Goal: Information Seeking & Learning: Learn about a topic

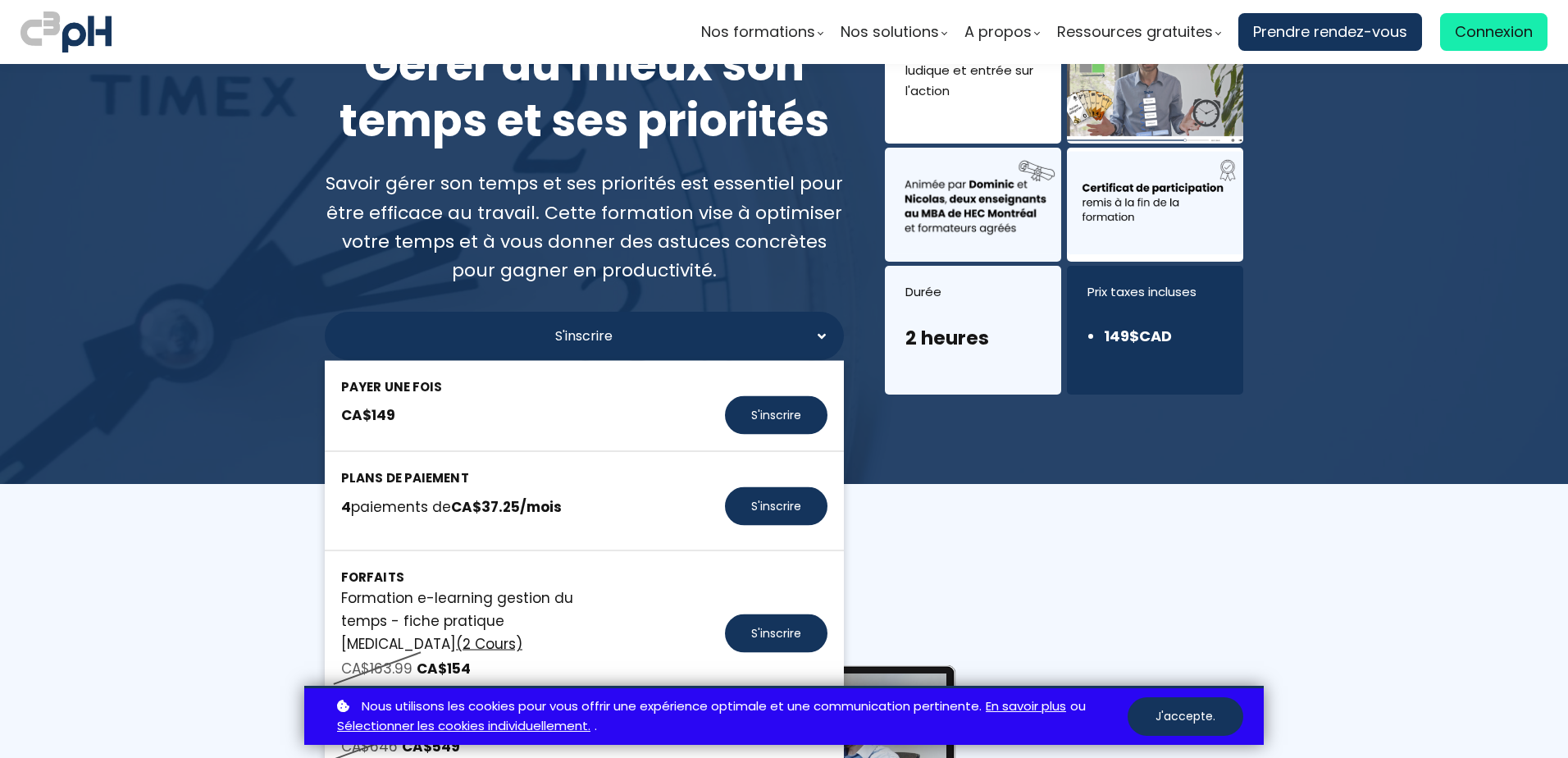
scroll to position [164, 0]
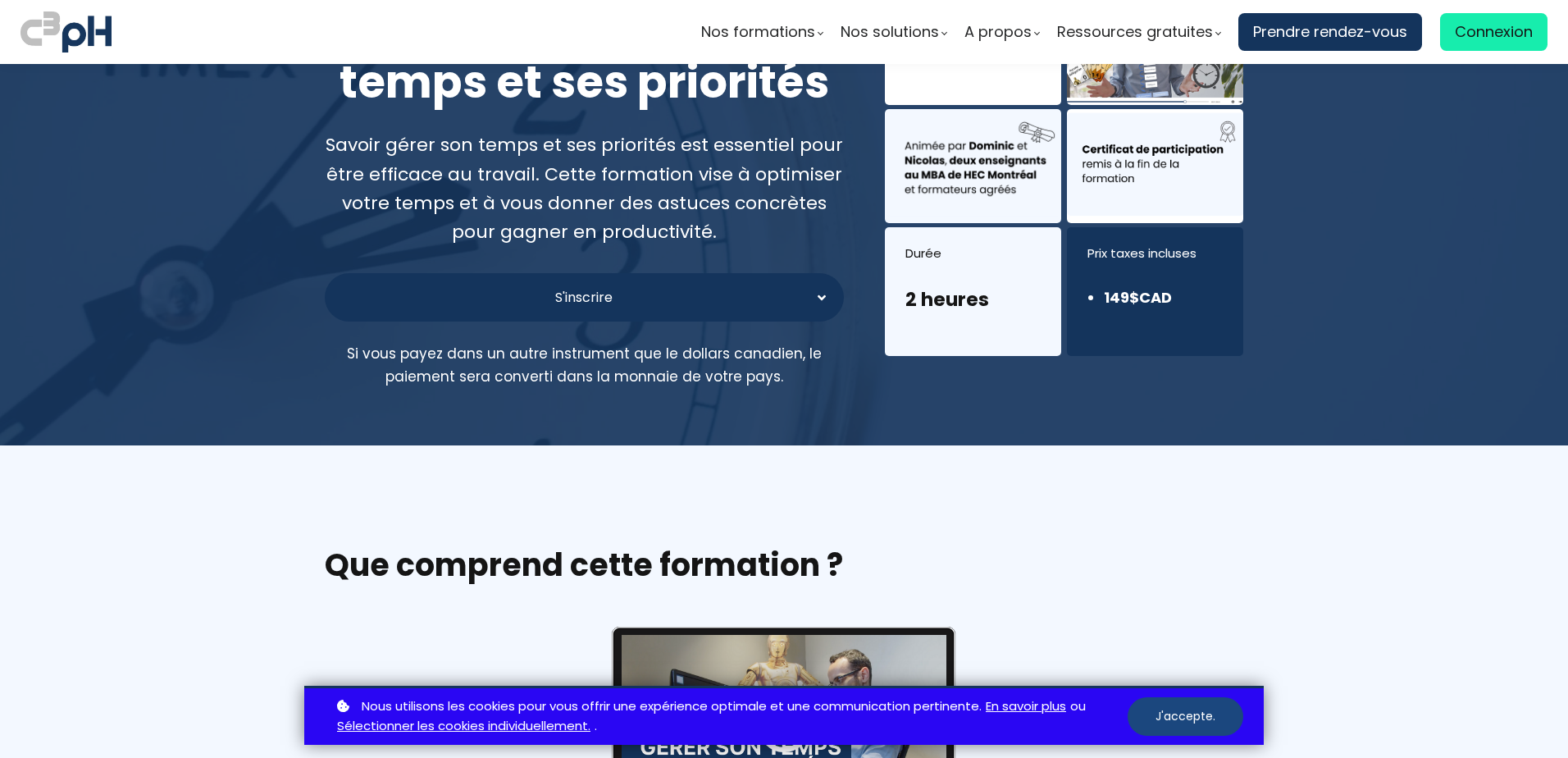
click at [1210, 717] on button "J'accepte." at bounding box center [1185, 716] width 116 height 39
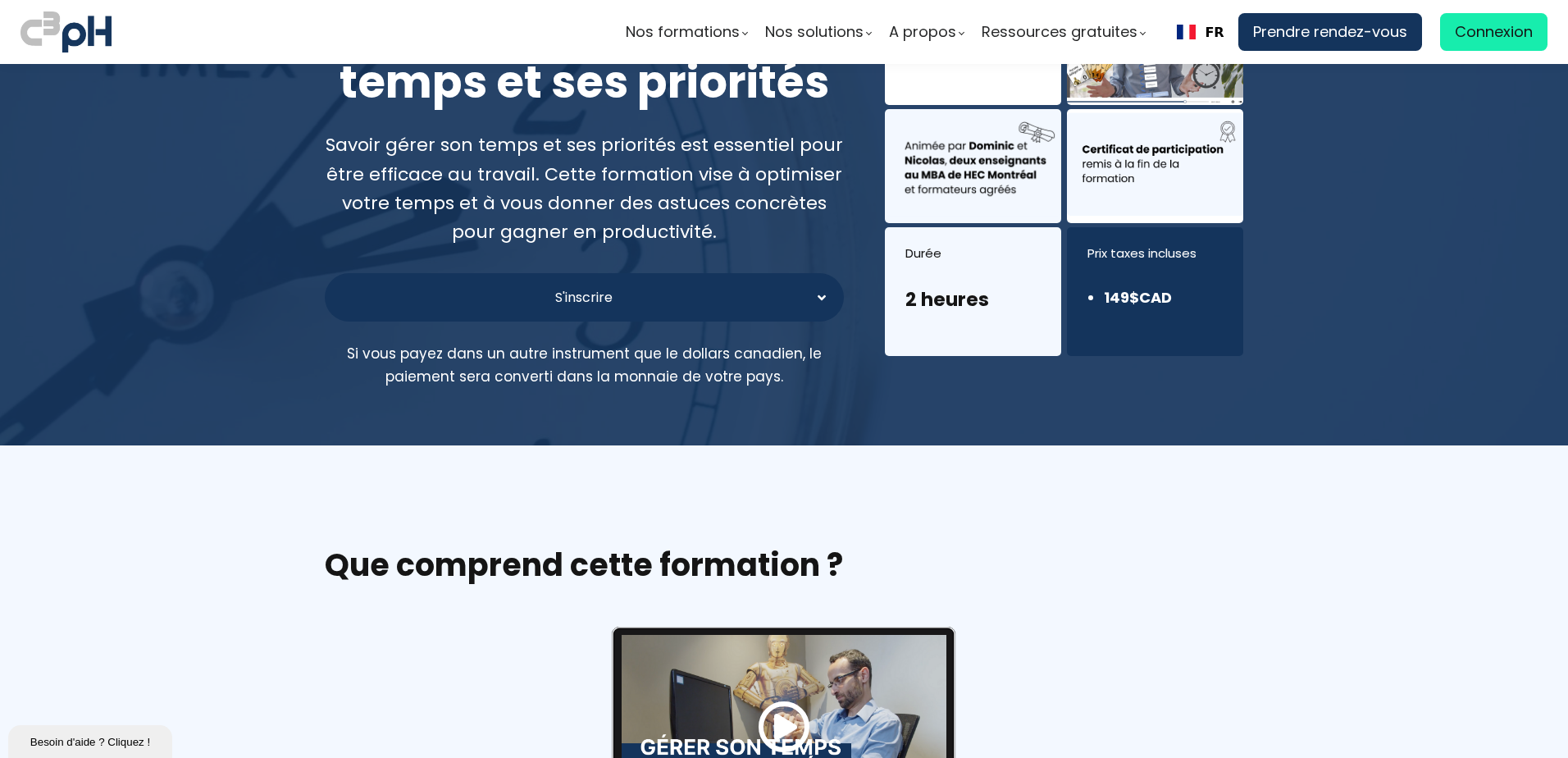
scroll to position [0, 0]
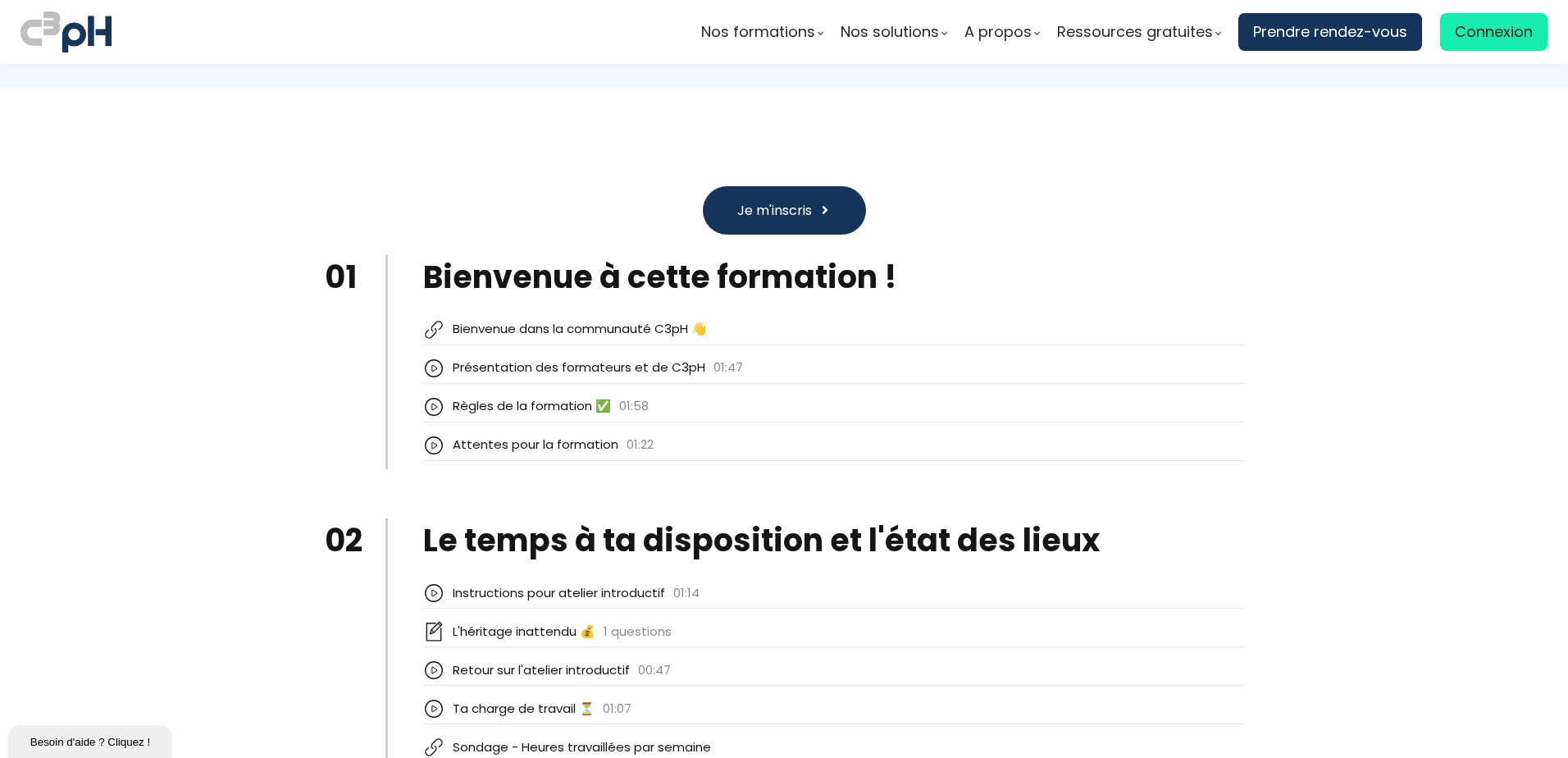
scroll to position [1745, 0]
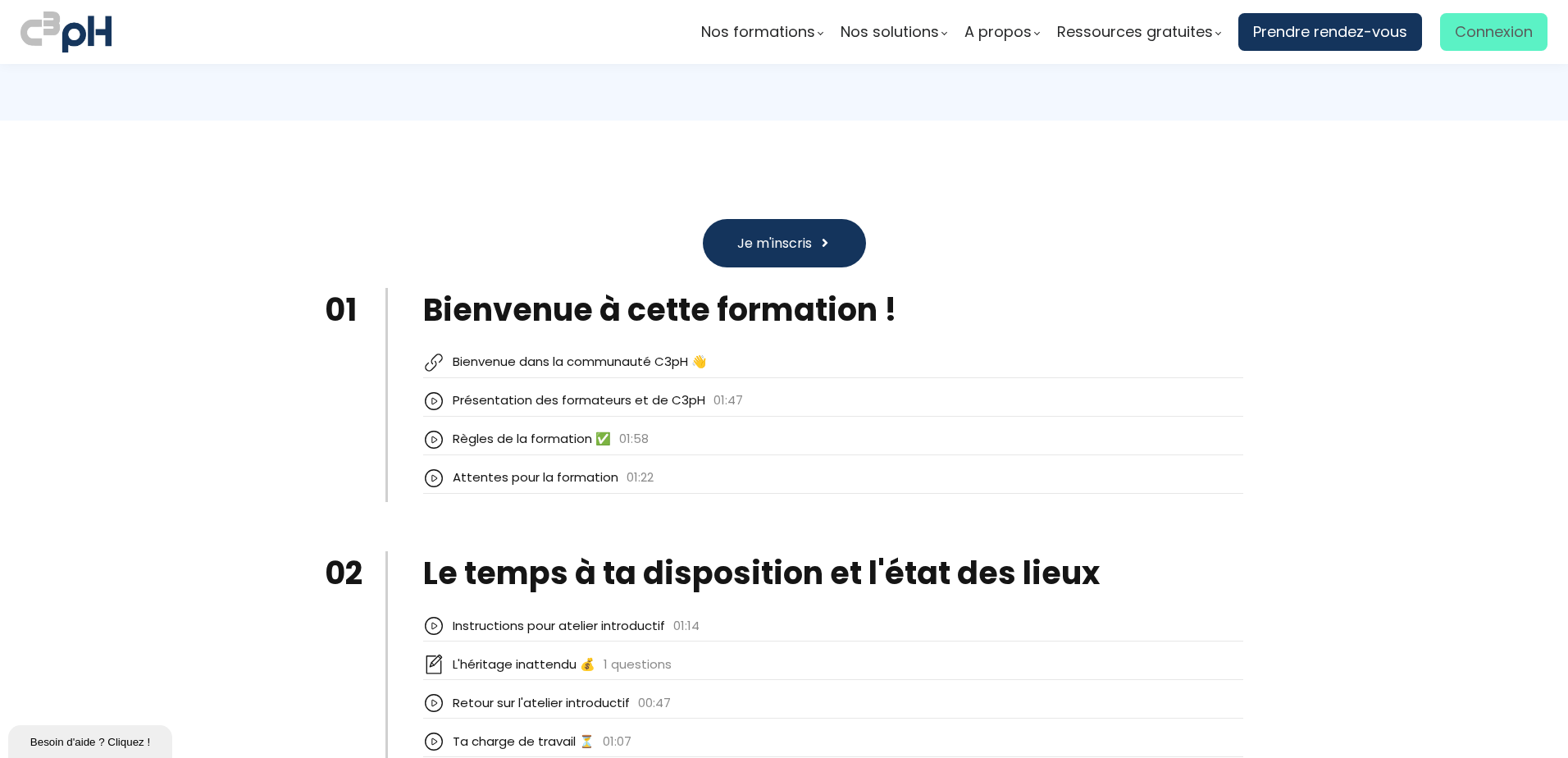
click at [1498, 28] on span "Connexion" at bounding box center [1493, 32] width 78 height 25
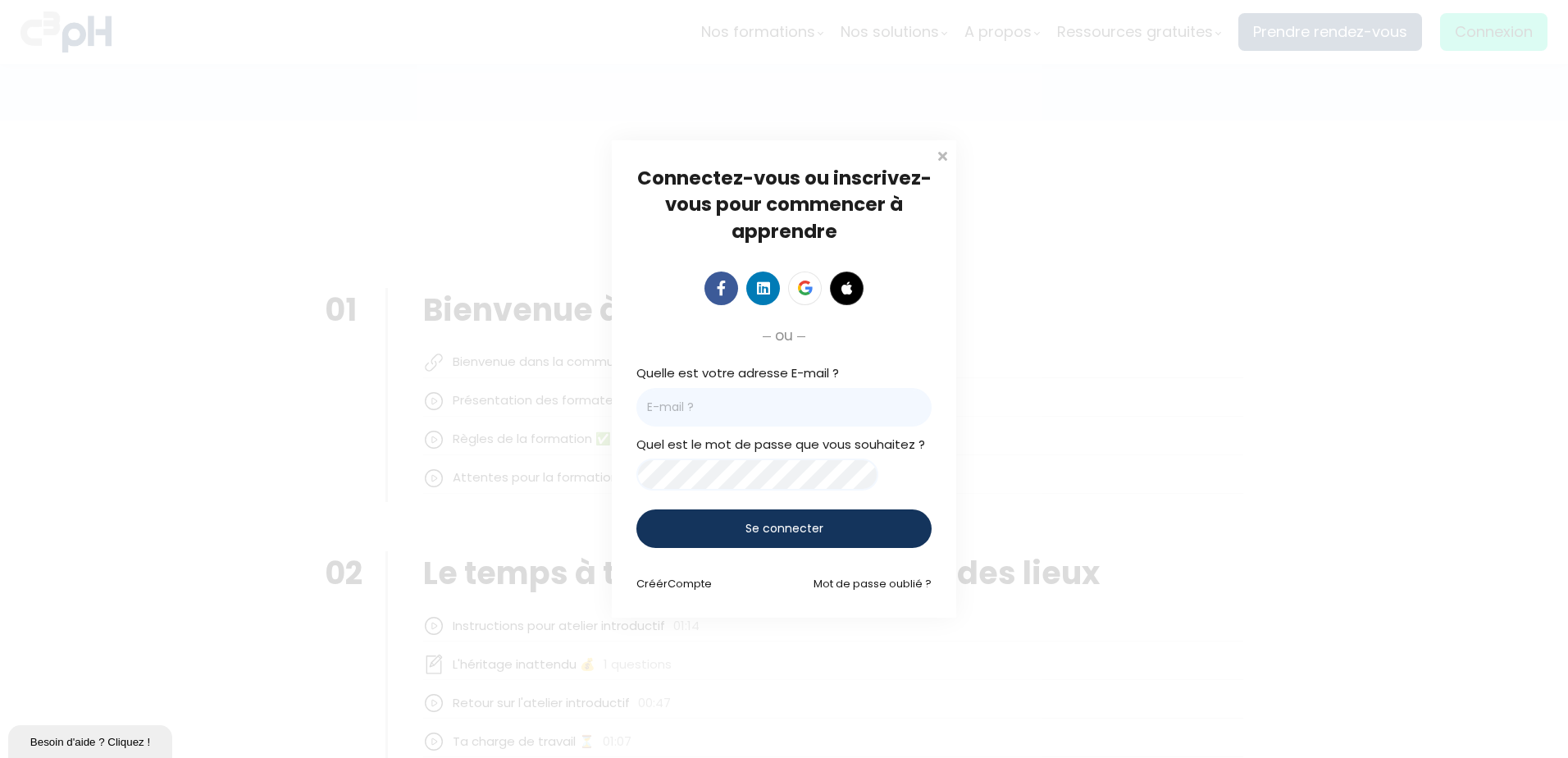
click at [702, 409] on input "email" at bounding box center [784, 407] width 295 height 39
click at [805, 275] on link at bounding box center [804, 288] width 34 height 34
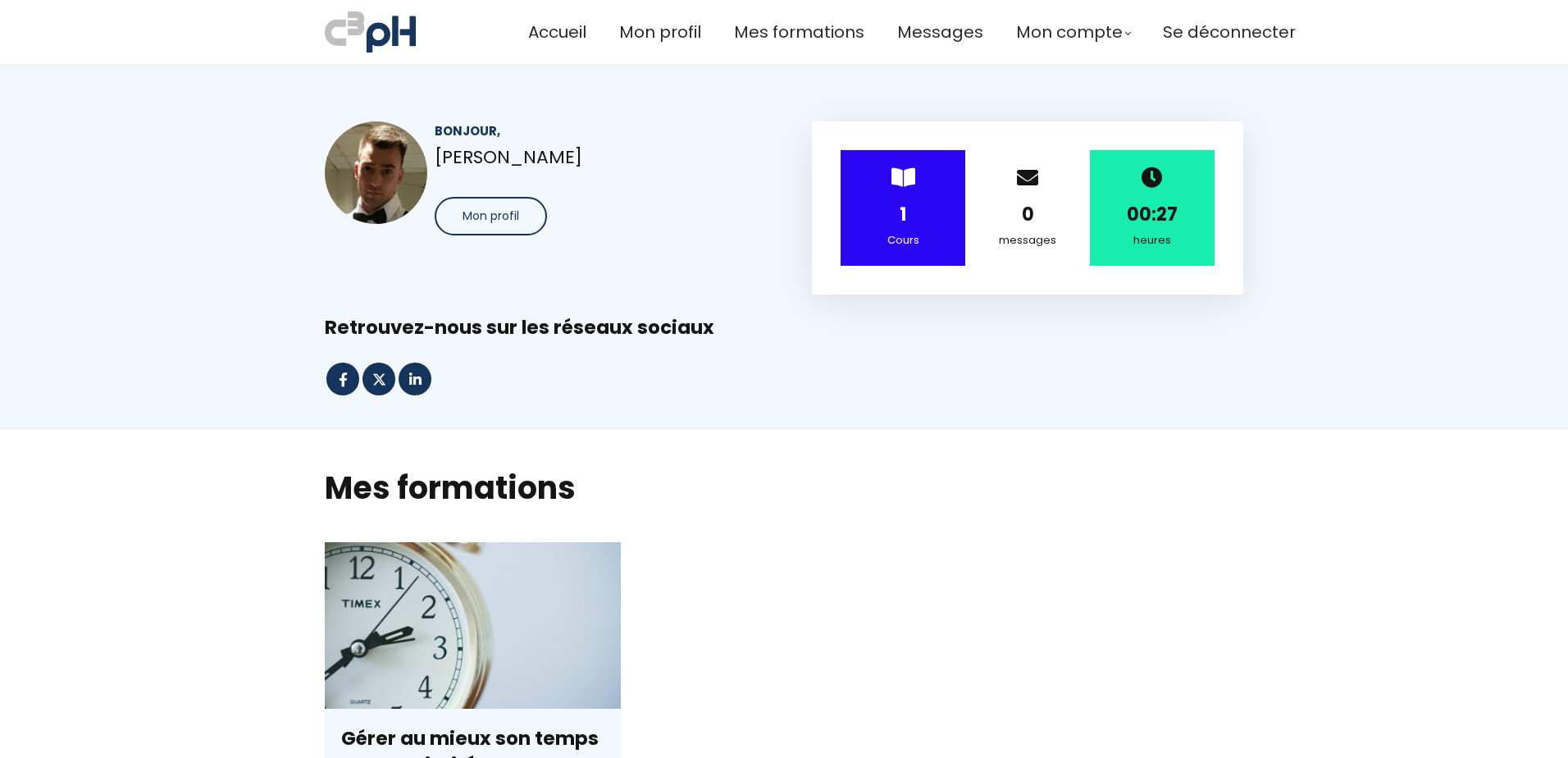
click at [908, 219] on div "1" at bounding box center [902, 215] width 84 height 29
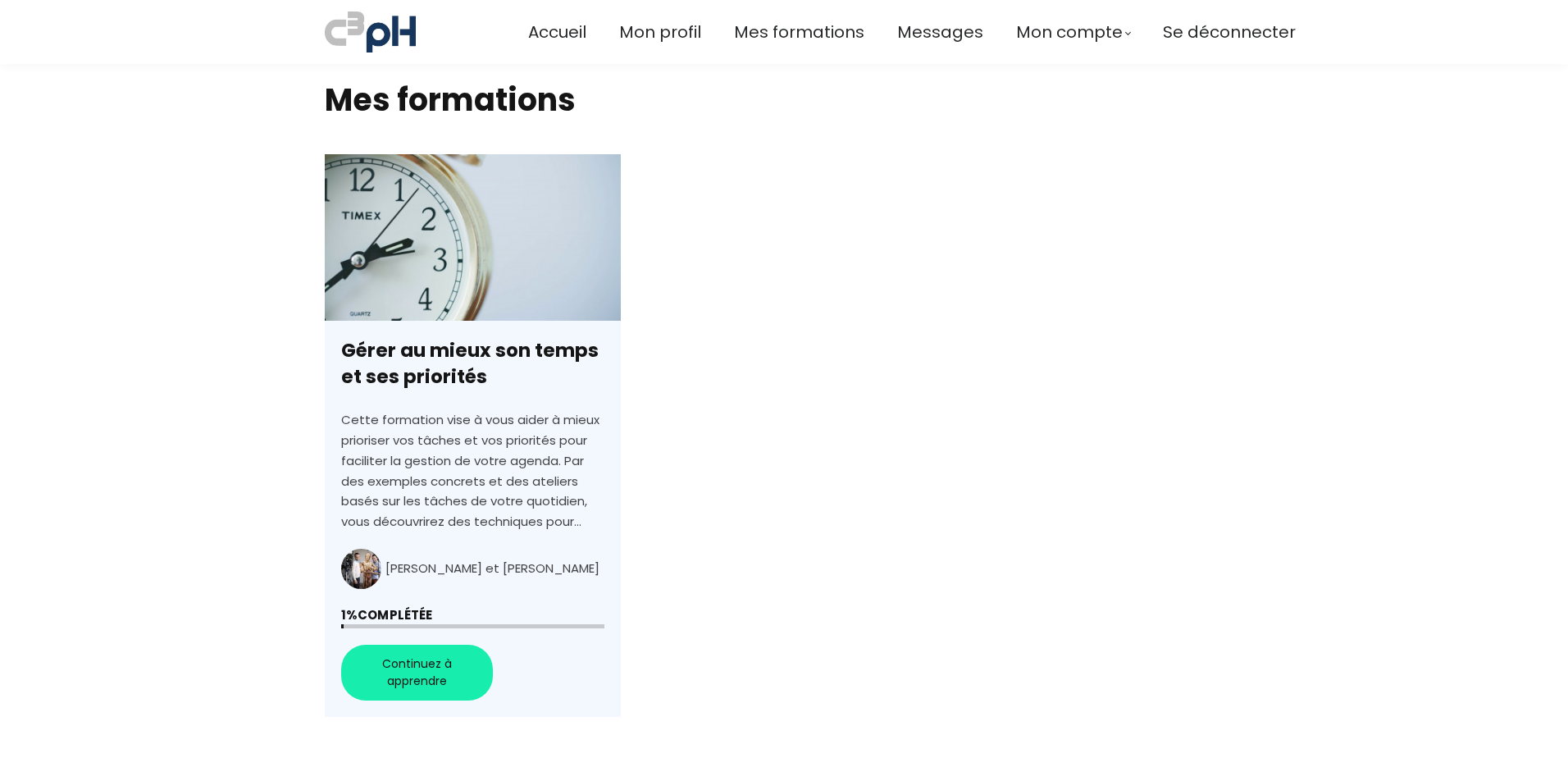
scroll to position [410, 0]
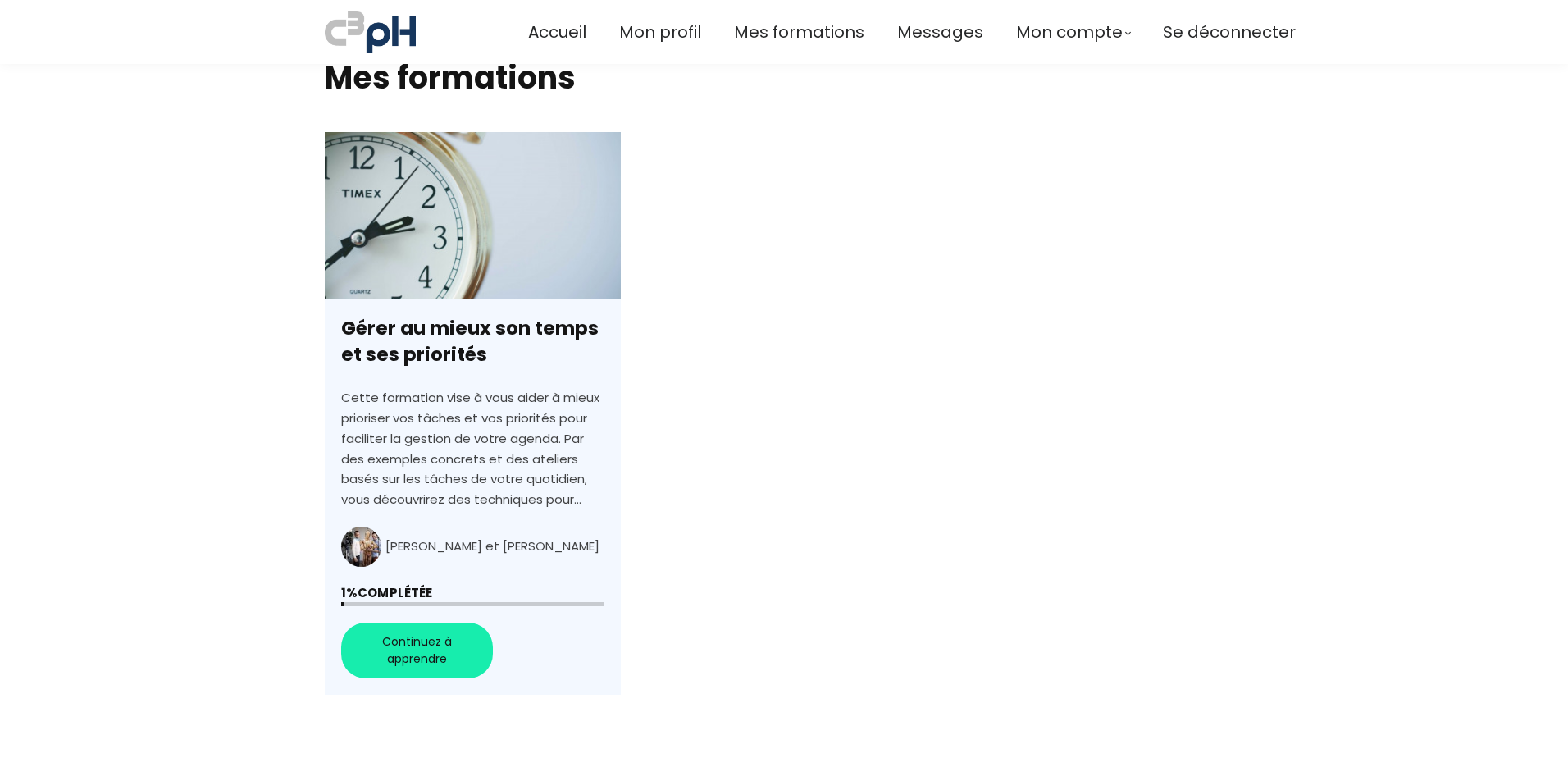
click at [424, 652] on link "Gérer au mieux son temps et ses priorités" at bounding box center [472, 413] width 296 height 563
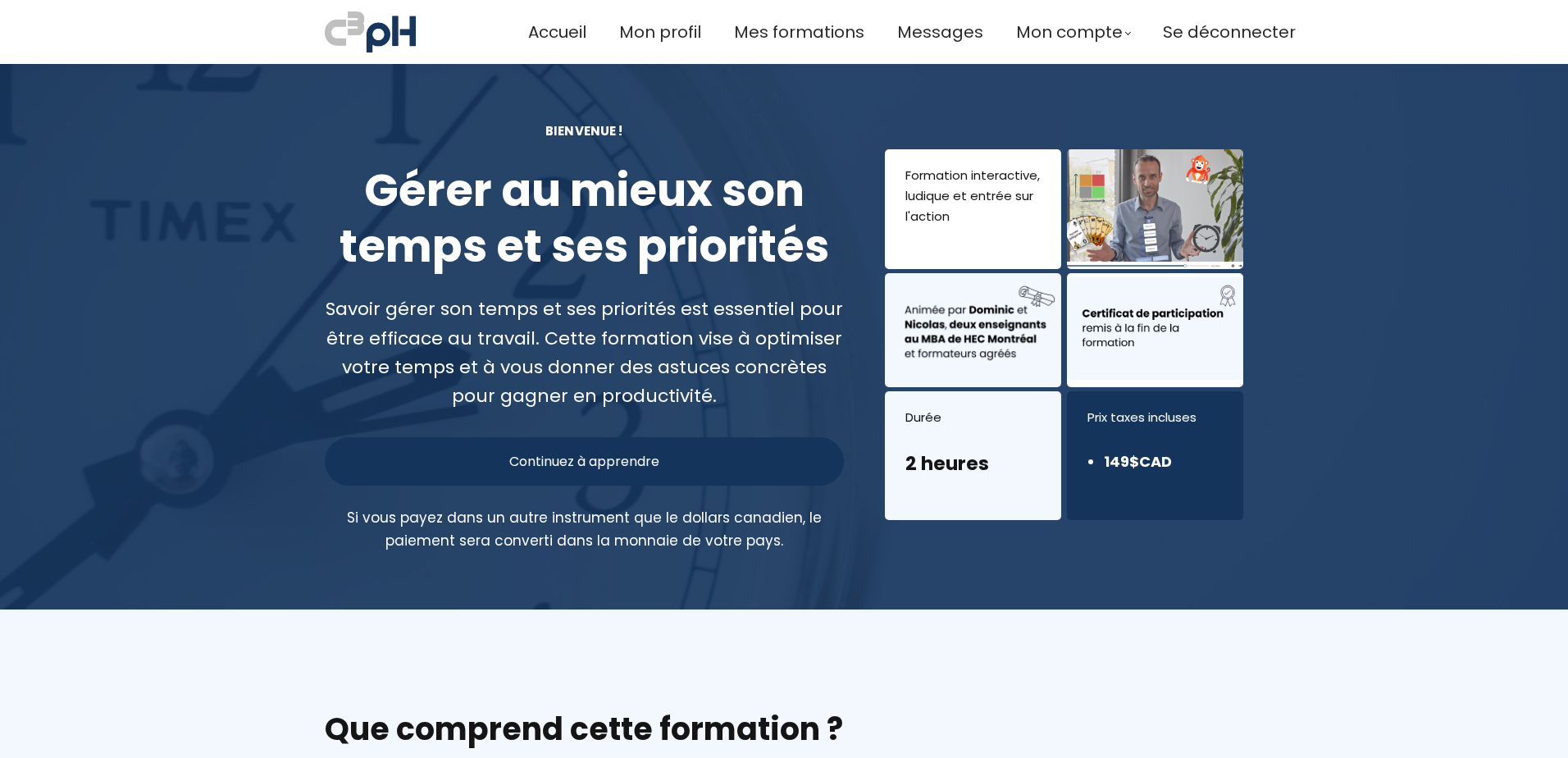
click at [671, 462] on div "Continuez à apprendre" at bounding box center [584, 461] width 519 height 48
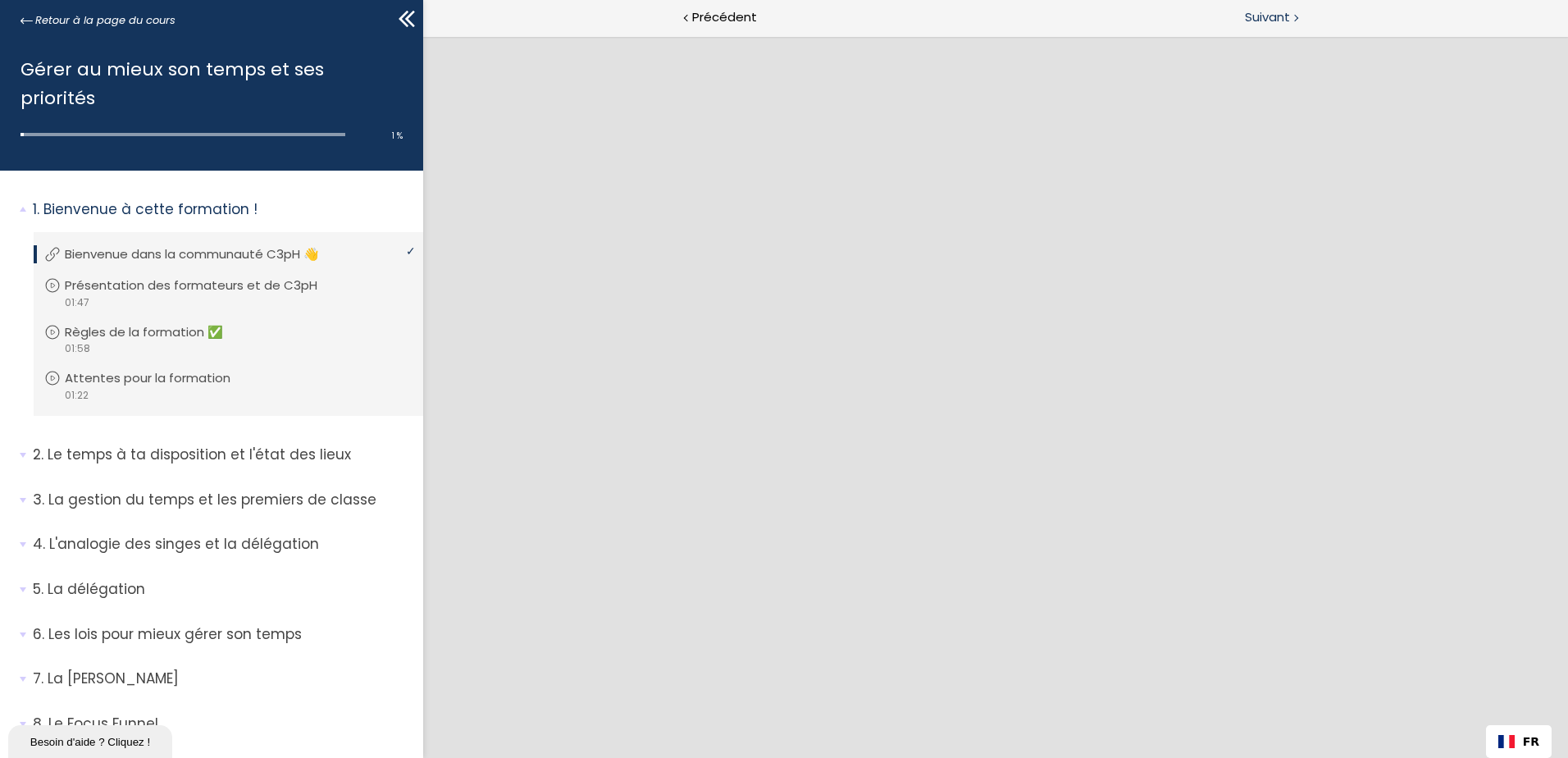
click at [1271, 22] on span "Suivant" at bounding box center [1267, 17] width 45 height 21
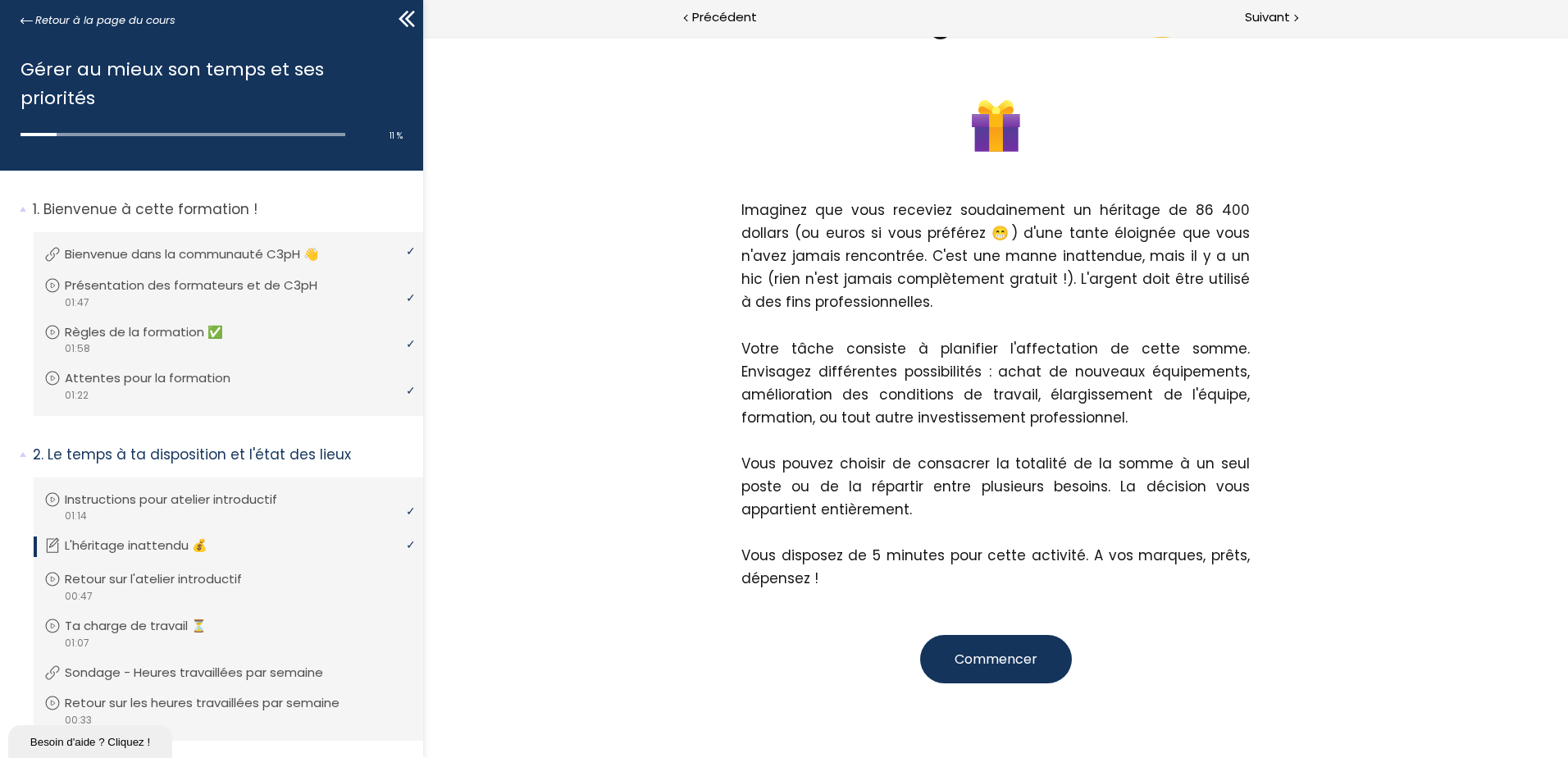
scroll to position [164, 0]
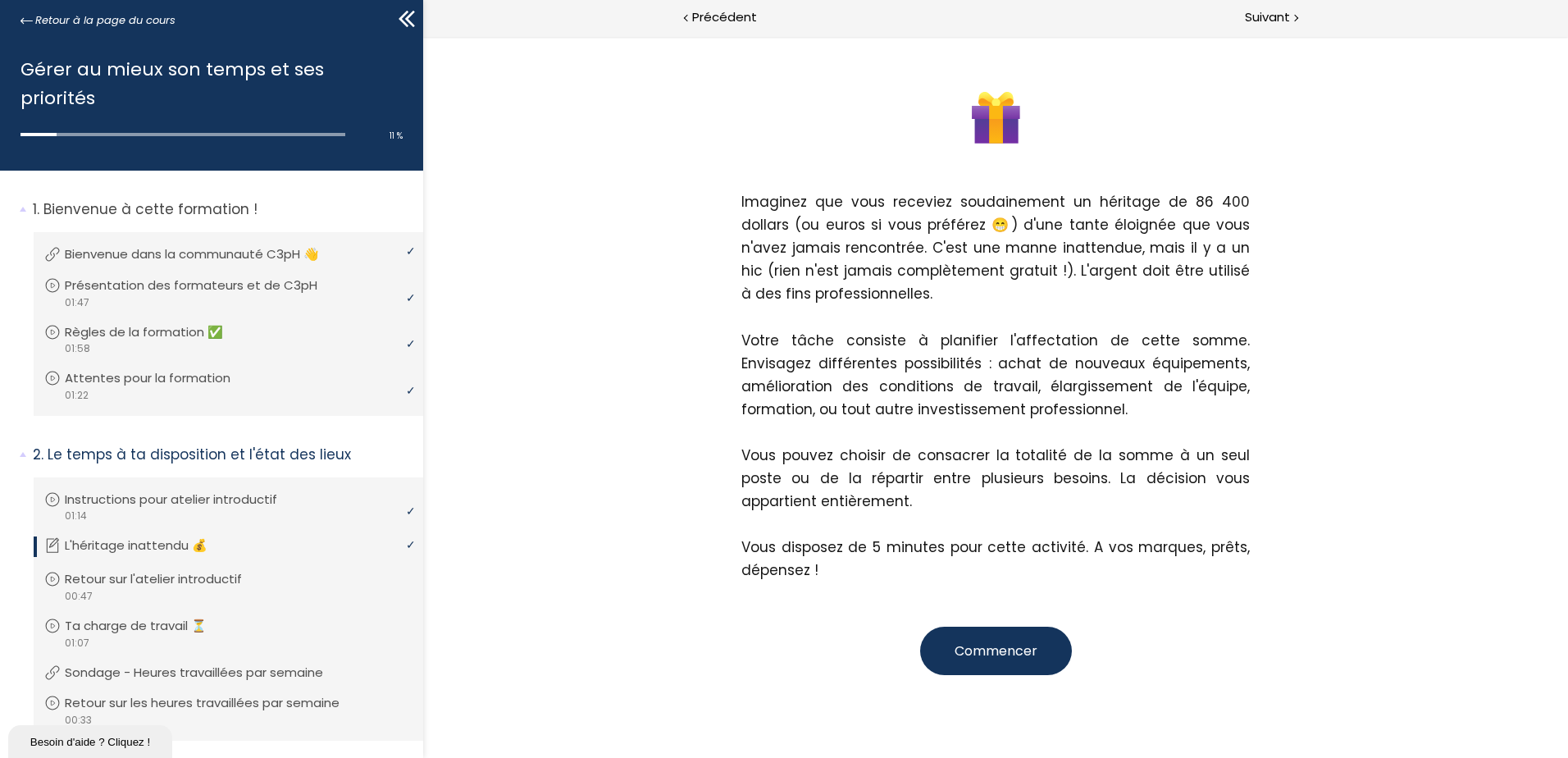
click at [1001, 649] on span "Commencer" at bounding box center [996, 650] width 83 height 19
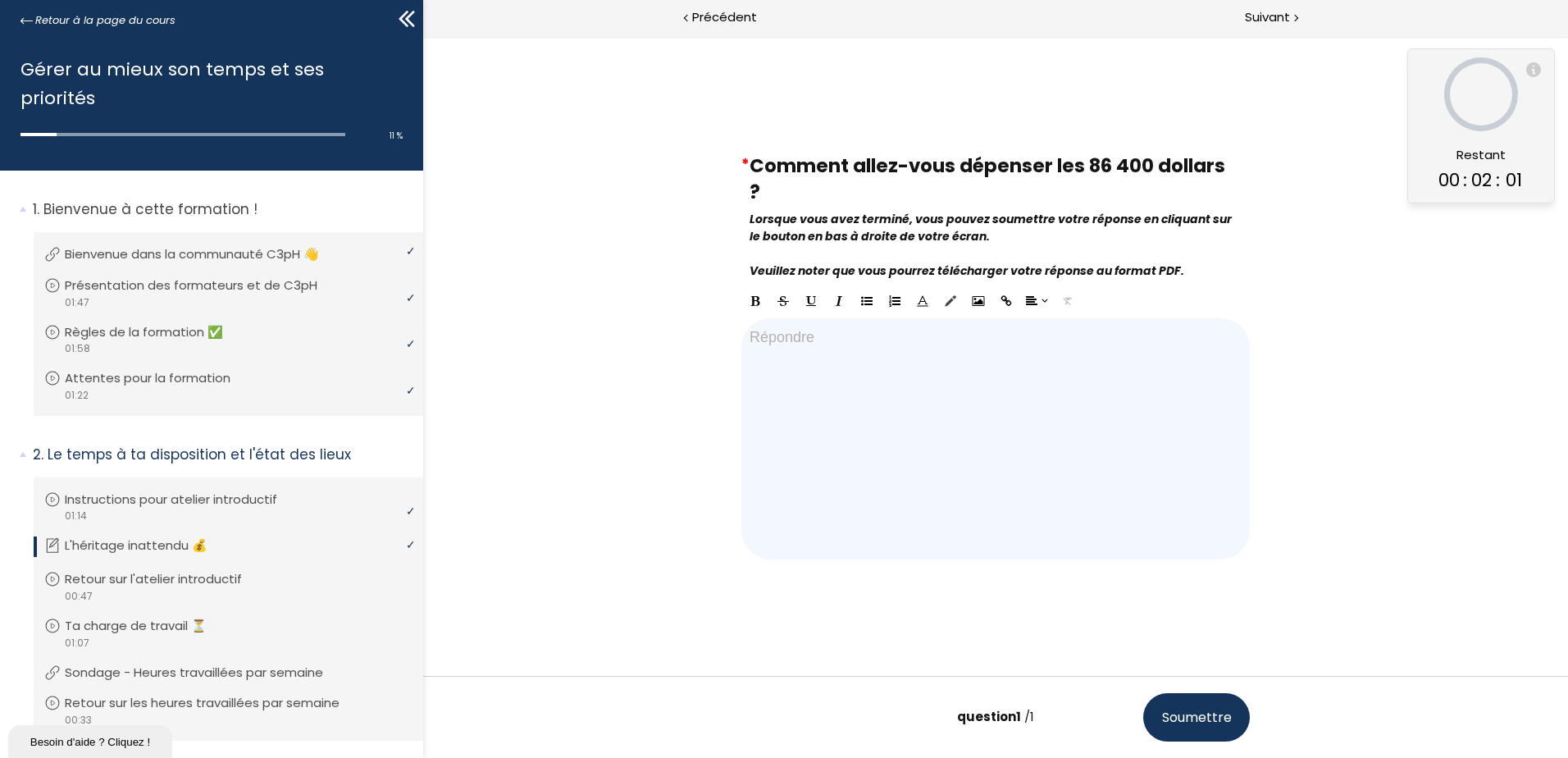
click at [893, 368] on div at bounding box center [996, 438] width 509 height 241
click at [1199, 724] on span "Soumettre" at bounding box center [1197, 717] width 70 height 21
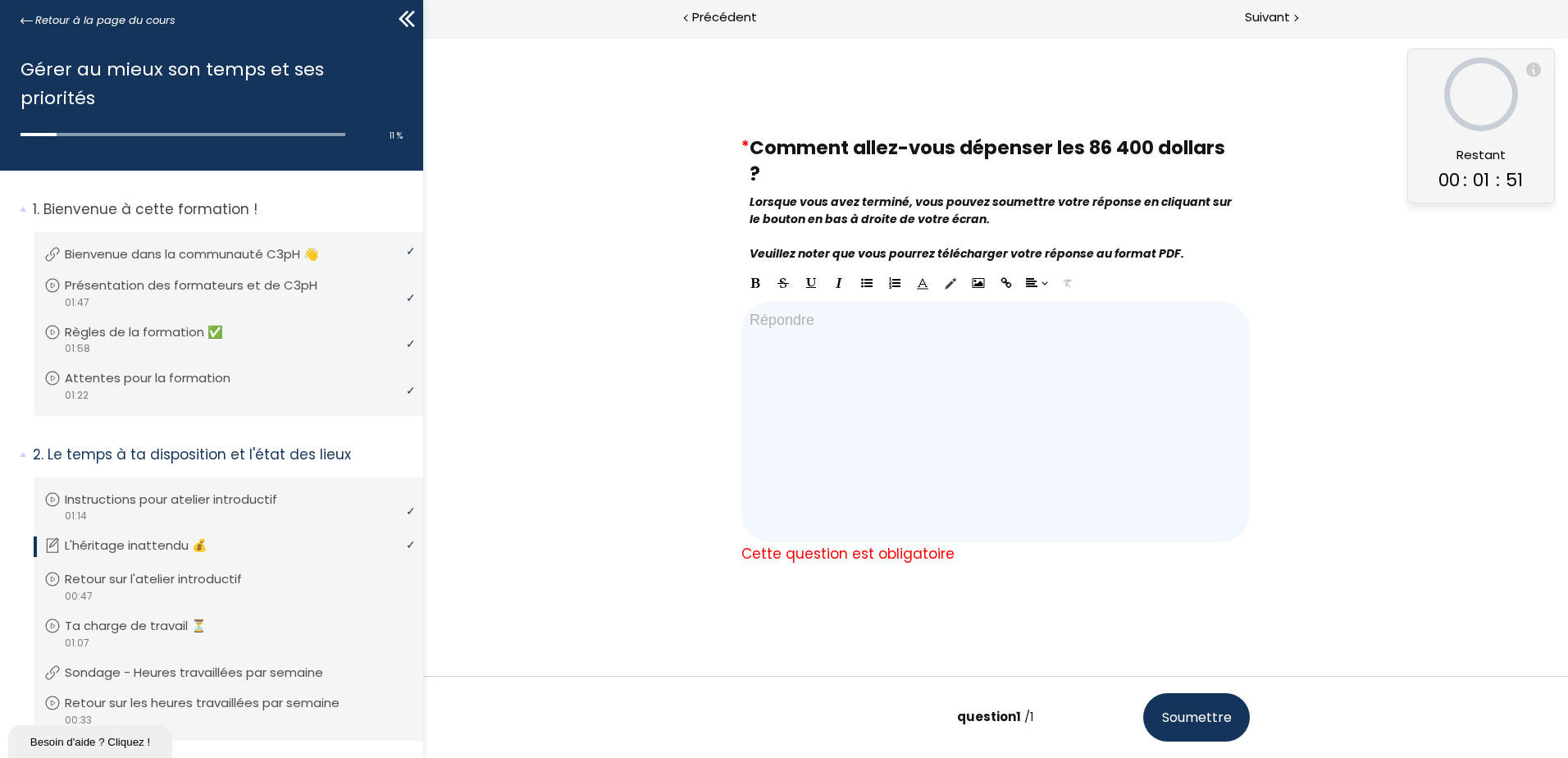
click at [788, 430] on div at bounding box center [996, 421] width 509 height 241
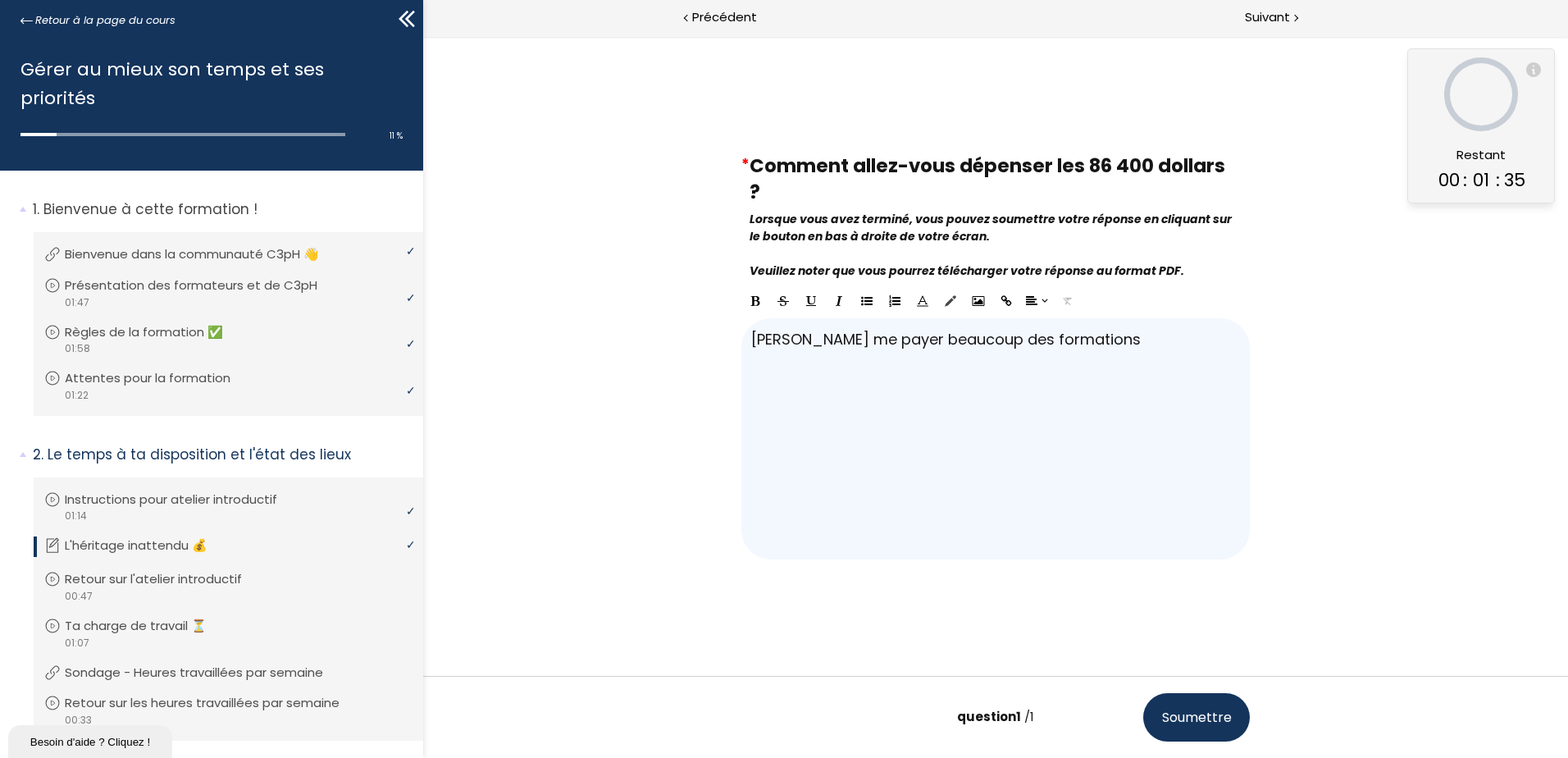
click at [1205, 719] on span "Soumettre" at bounding box center [1197, 717] width 70 height 21
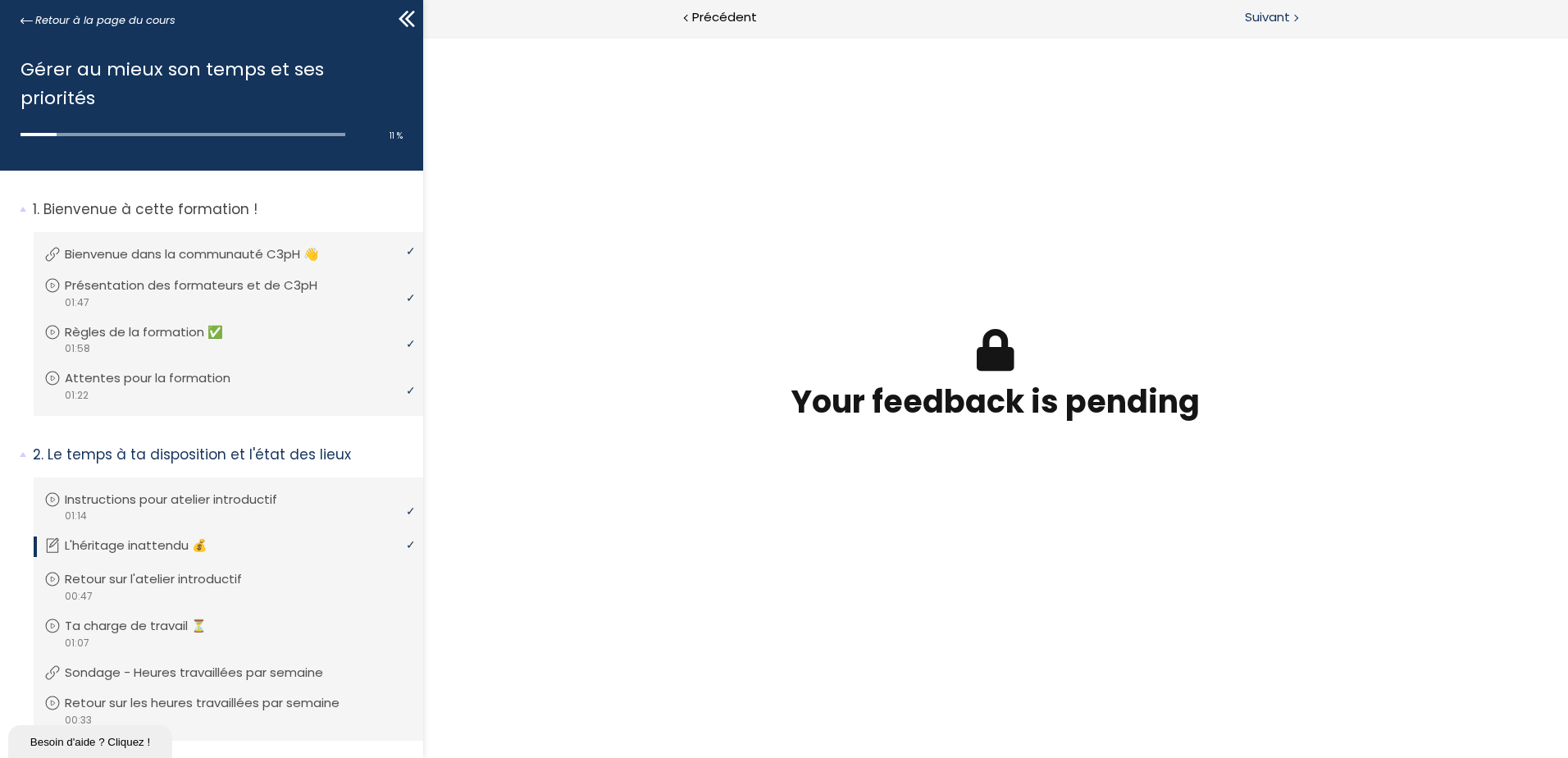
click at [1266, 21] on span "Suivant" at bounding box center [1267, 17] width 45 height 21
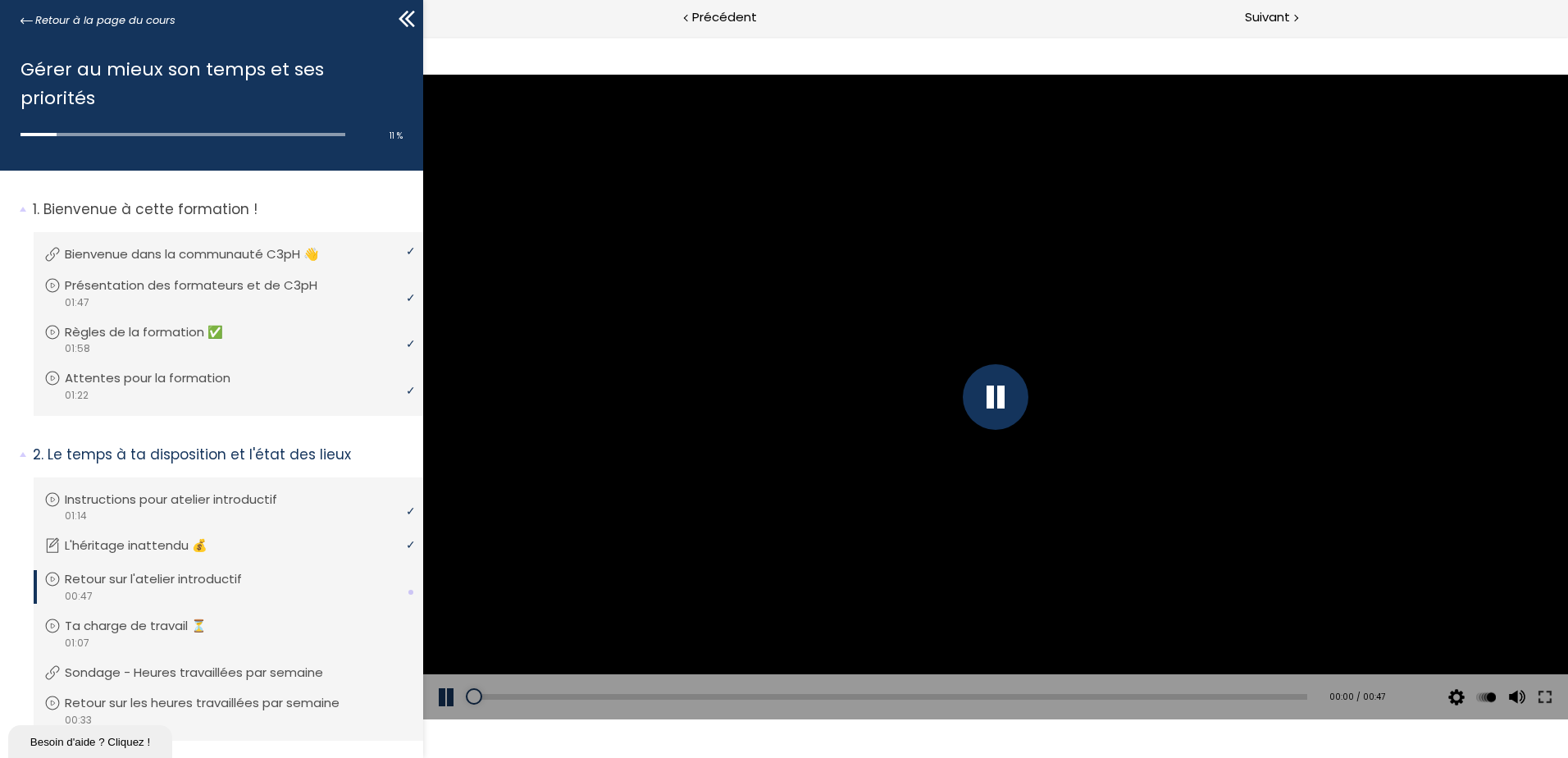
click at [996, 398] on div at bounding box center [995, 397] width 65 height 65
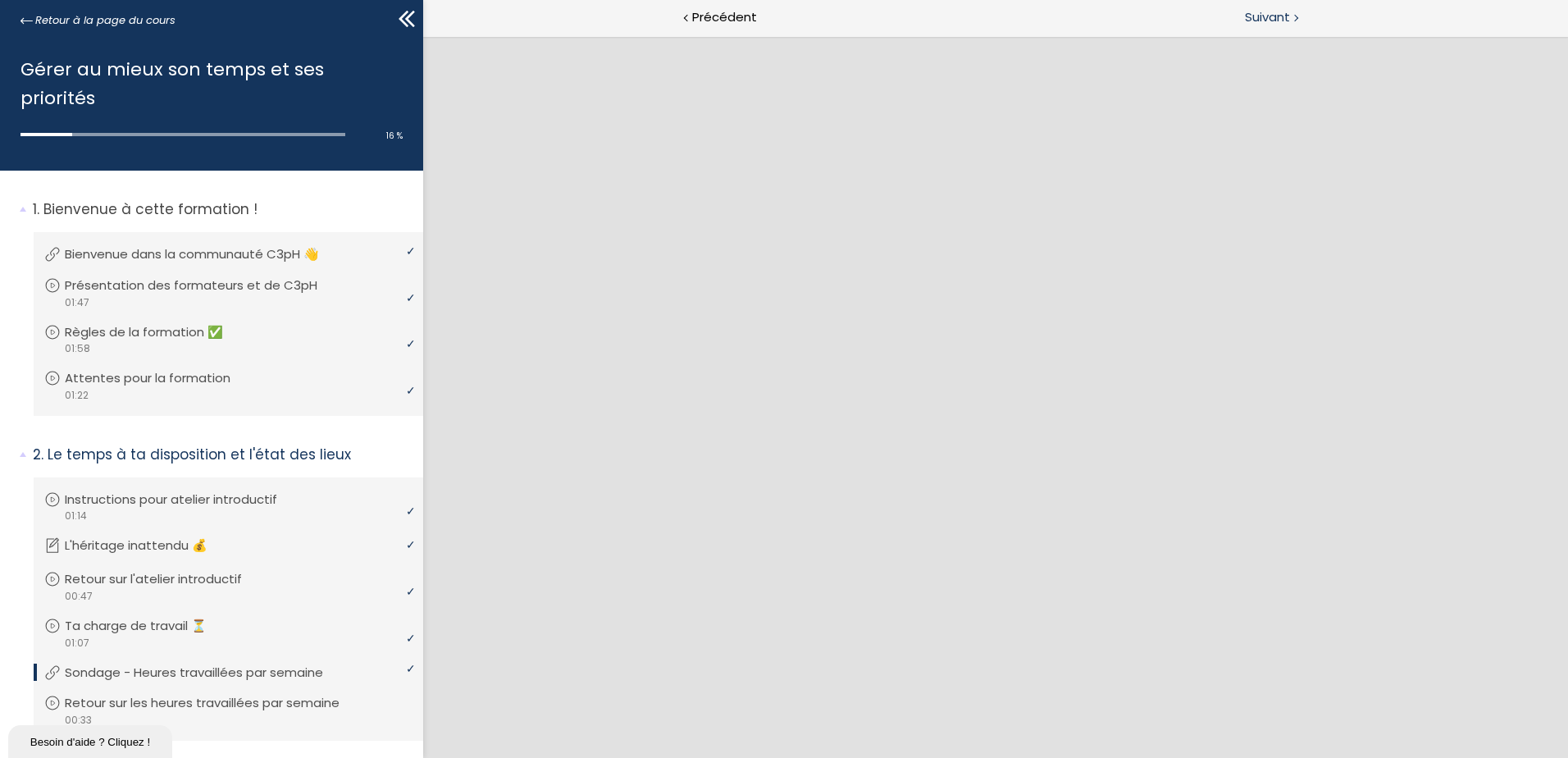
click at [1271, 7] on div "Suivant" at bounding box center [1281, 18] width 572 height 37
click at [1257, 15] on span "Suivant" at bounding box center [1267, 17] width 45 height 21
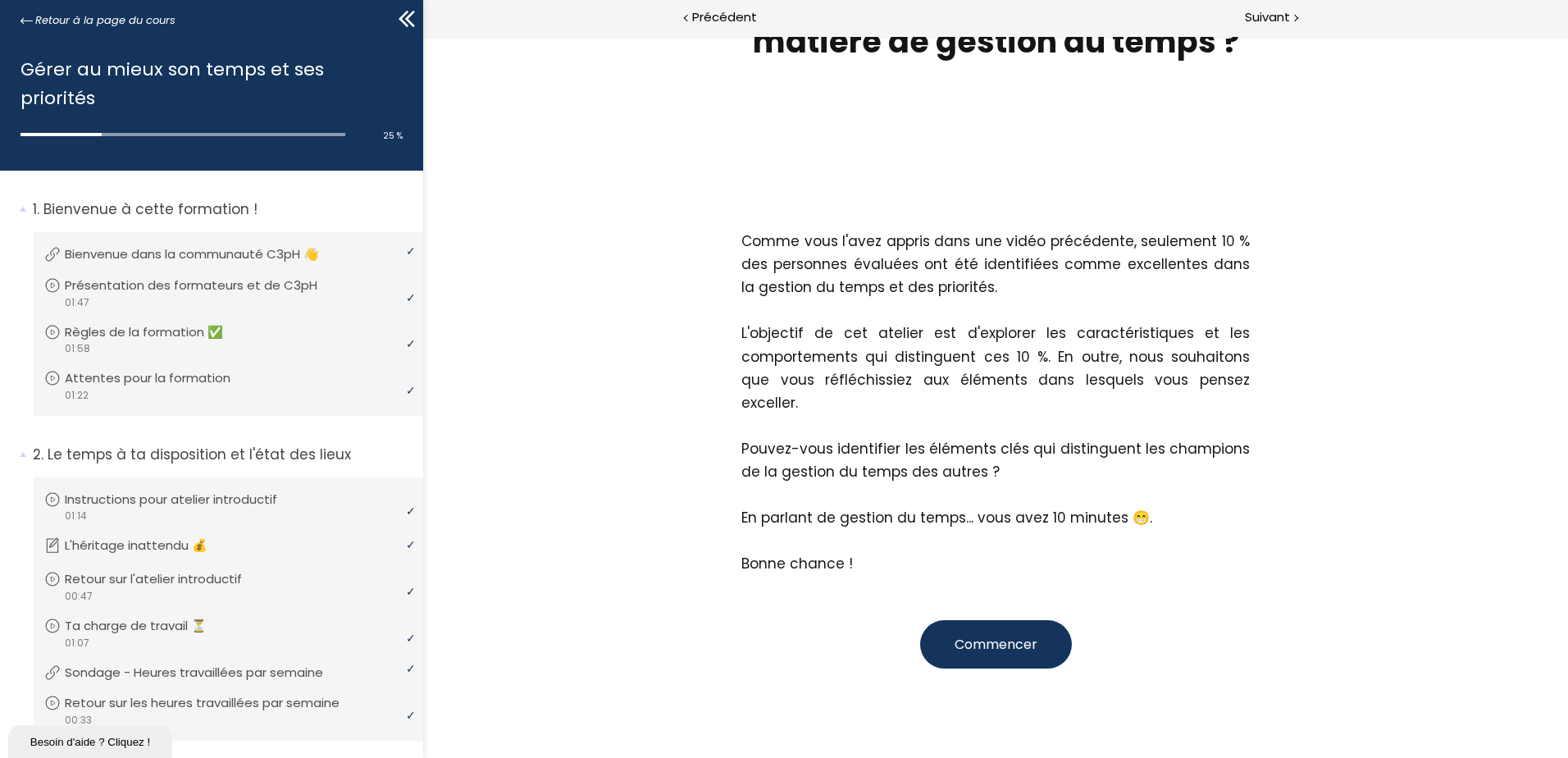
scroll to position [225, 0]
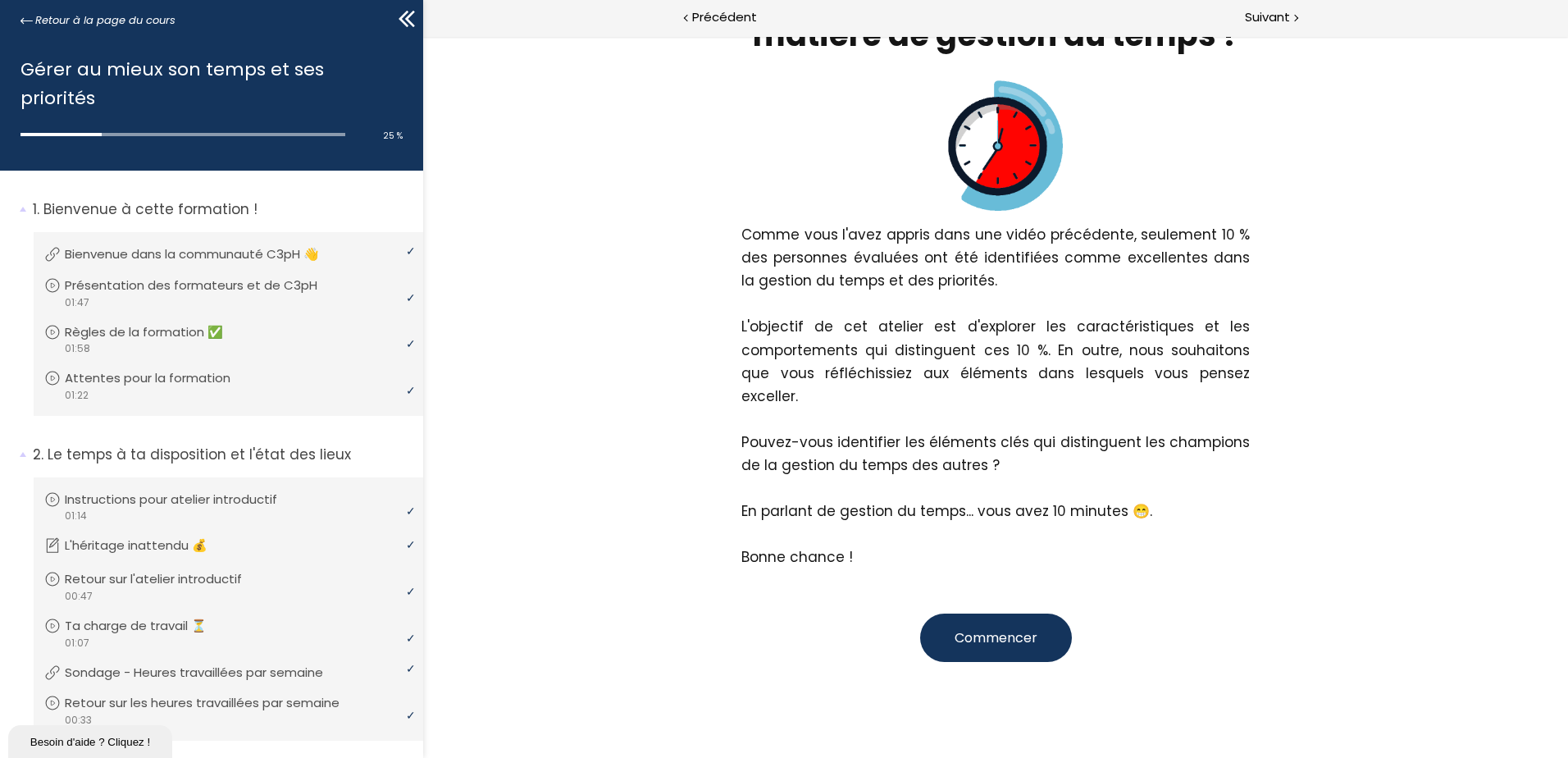
click at [1010, 628] on span "Commencer" at bounding box center [996, 637] width 83 height 19
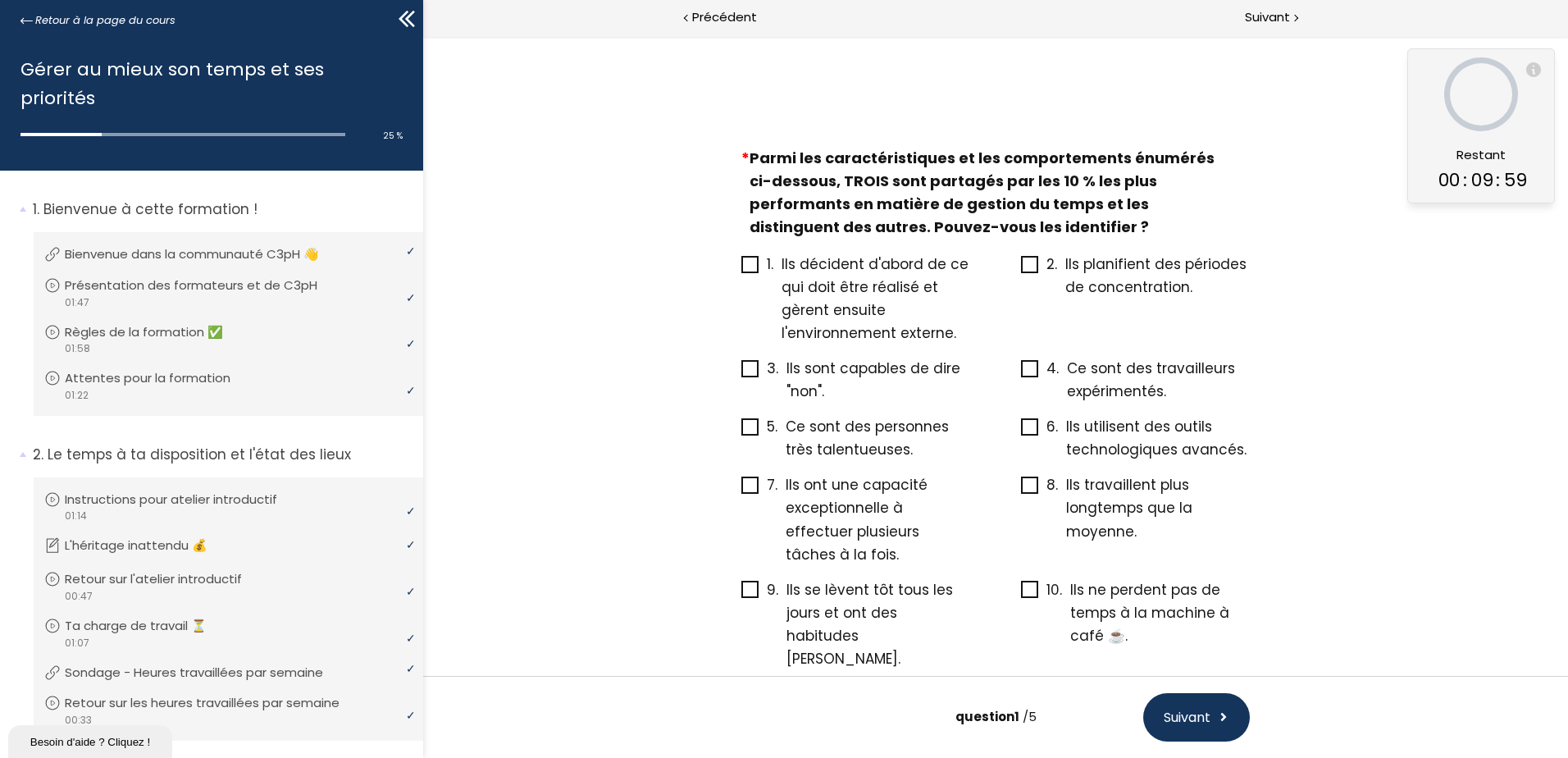
scroll to position [65, 0]
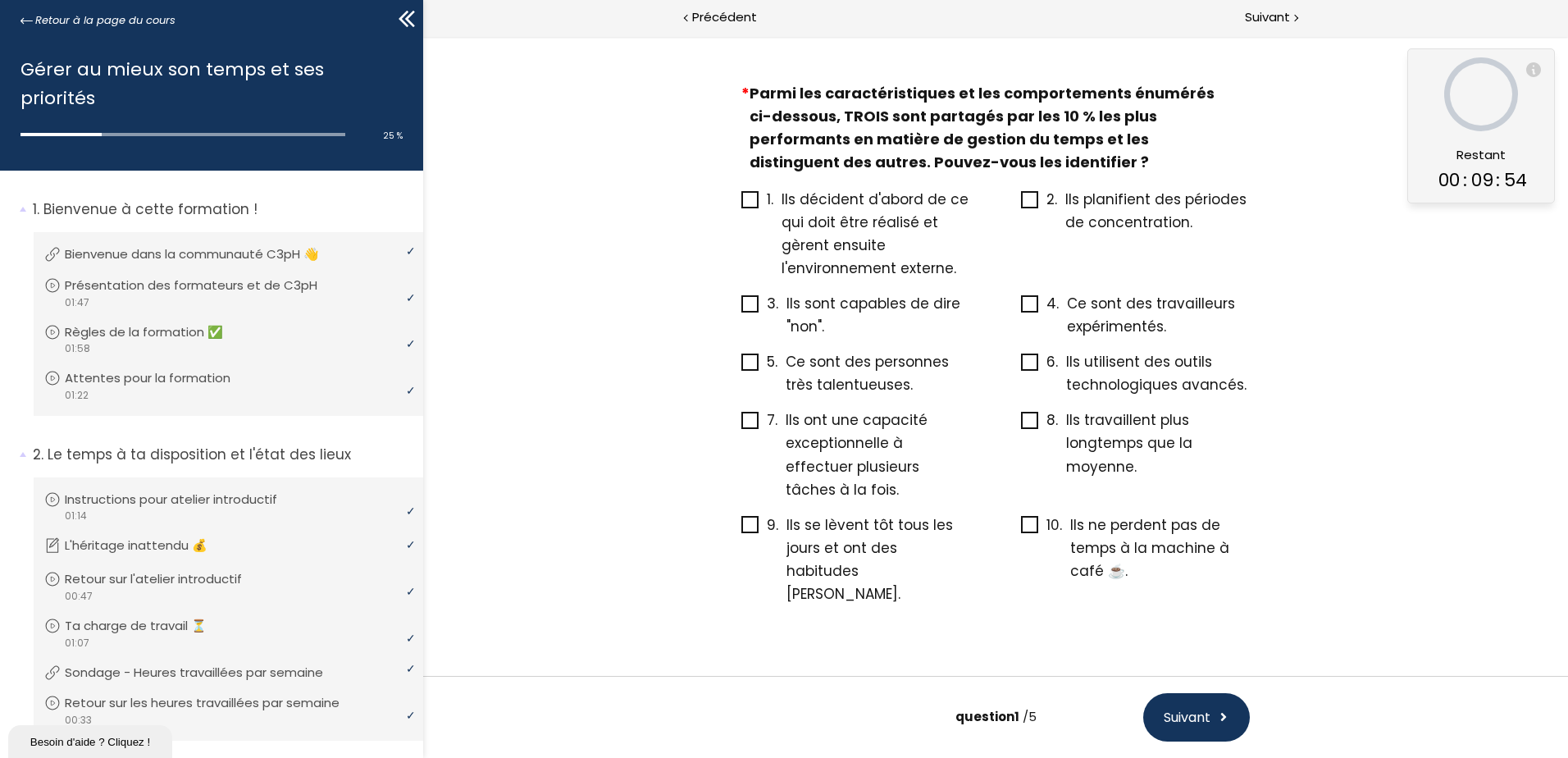
click at [751, 305] on icon at bounding box center [750, 303] width 14 height 14
click at [741, 308] on input "3. Ils sont capables de dire "non"." at bounding box center [741, 308] width 0 height 0
click at [754, 198] on span at bounding box center [750, 200] width 17 height 17
click at [741, 204] on input "1. Ils décident d'abord de ce qui doit être réalisé et gèrent ensuite l'environ…" at bounding box center [741, 204] width 0 height 0
click at [1027, 202] on icon at bounding box center [1029, 200] width 14 height 14
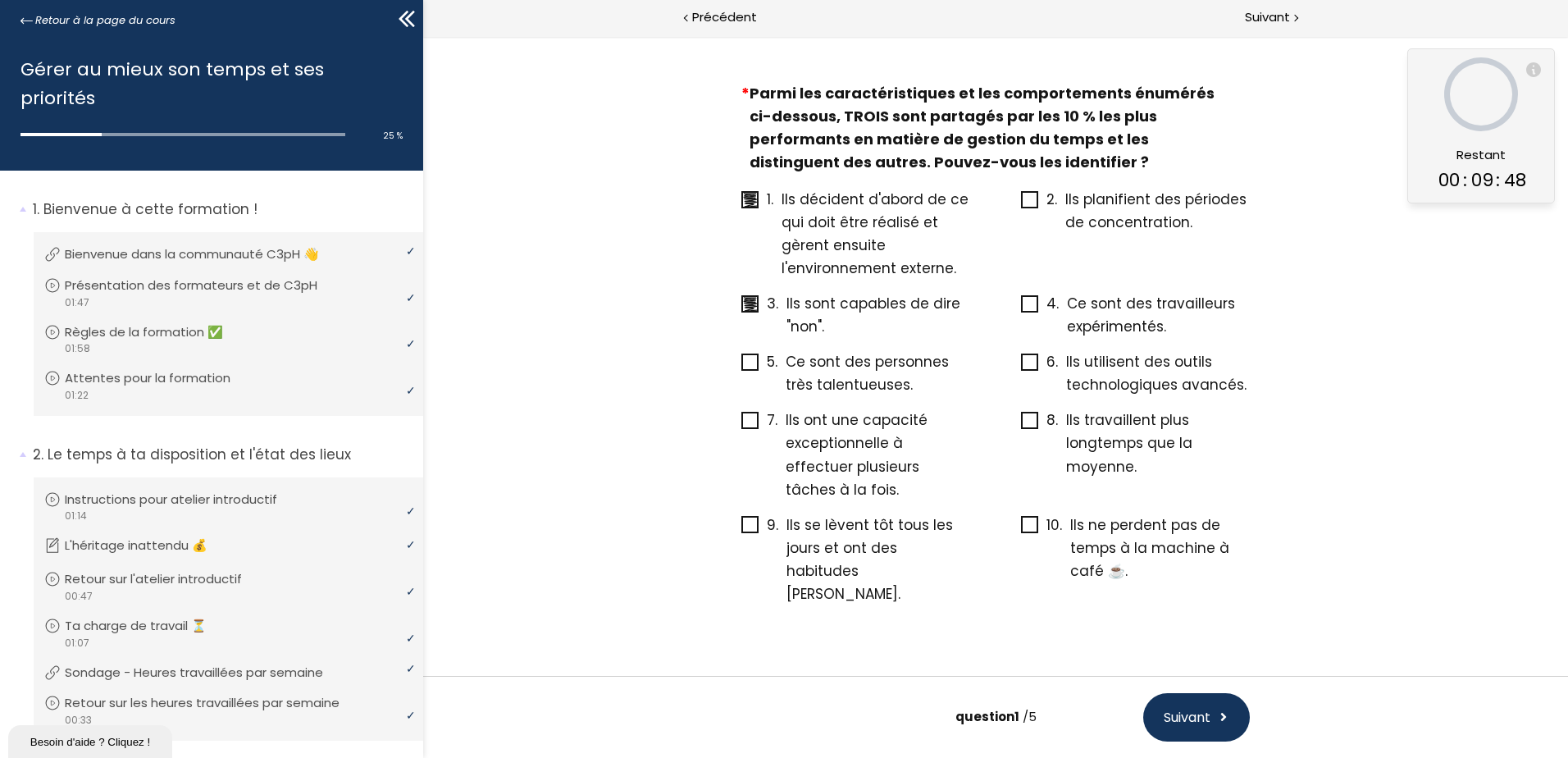
click at [1020, 204] on input "2. Ils planifient des périodes de concentration." at bounding box center [1020, 204] width 0 height 0
click at [753, 516] on span at bounding box center [750, 524] width 17 height 17
click at [741, 529] on input "9. Ils se lèvent tôt tous les jours et ont des habitudes [PERSON_NAME]." at bounding box center [741, 529] width 0 height 0
click at [1020, 516] on span at bounding box center [1029, 524] width 17 height 17
click at [1020, 529] on input "10. Ils ne perdent pas de temps à la machine à café ☕." at bounding box center [1020, 529] width 0 height 0
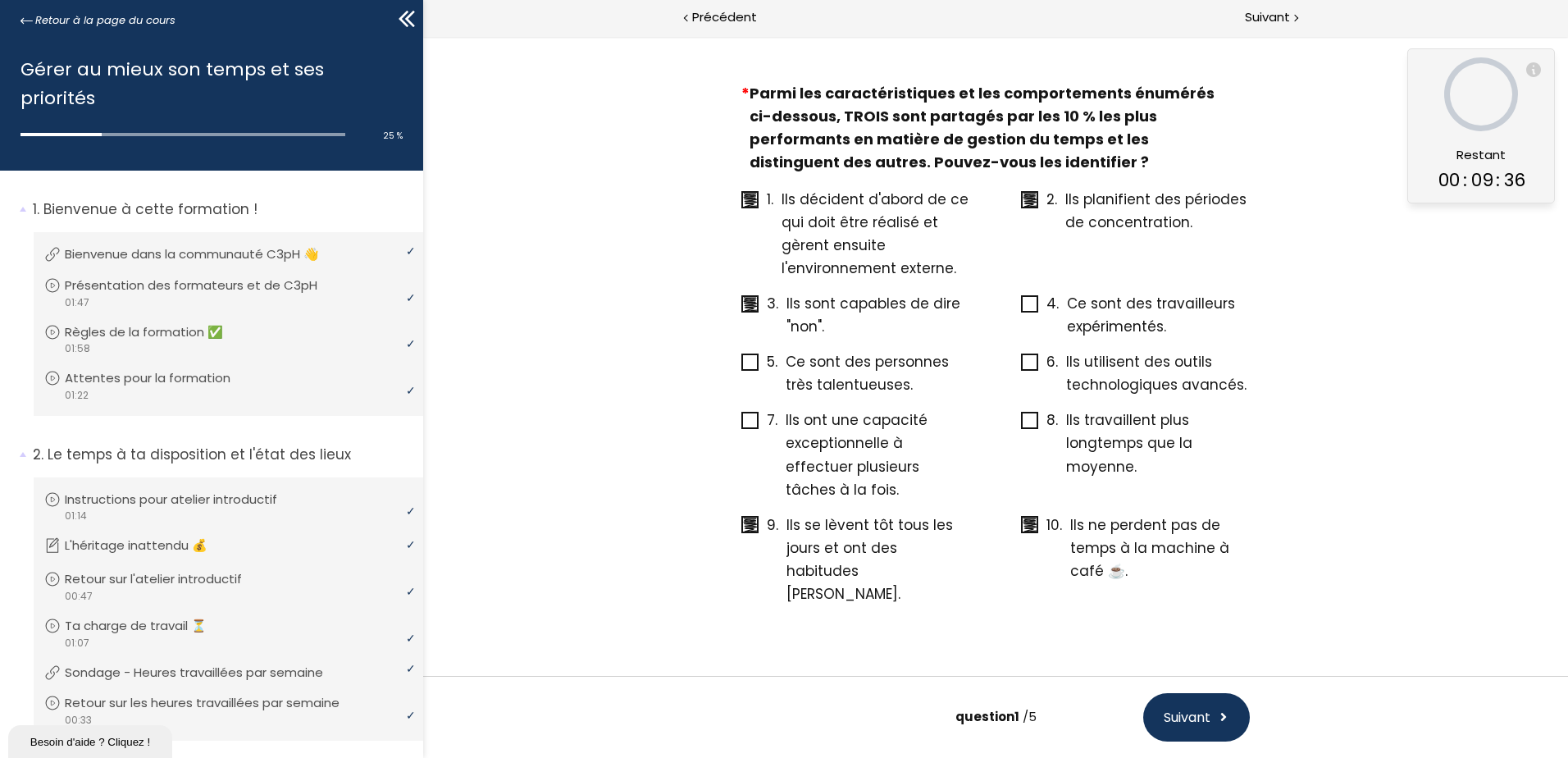
click at [1194, 712] on span "Suivant" at bounding box center [1187, 717] width 46 height 21
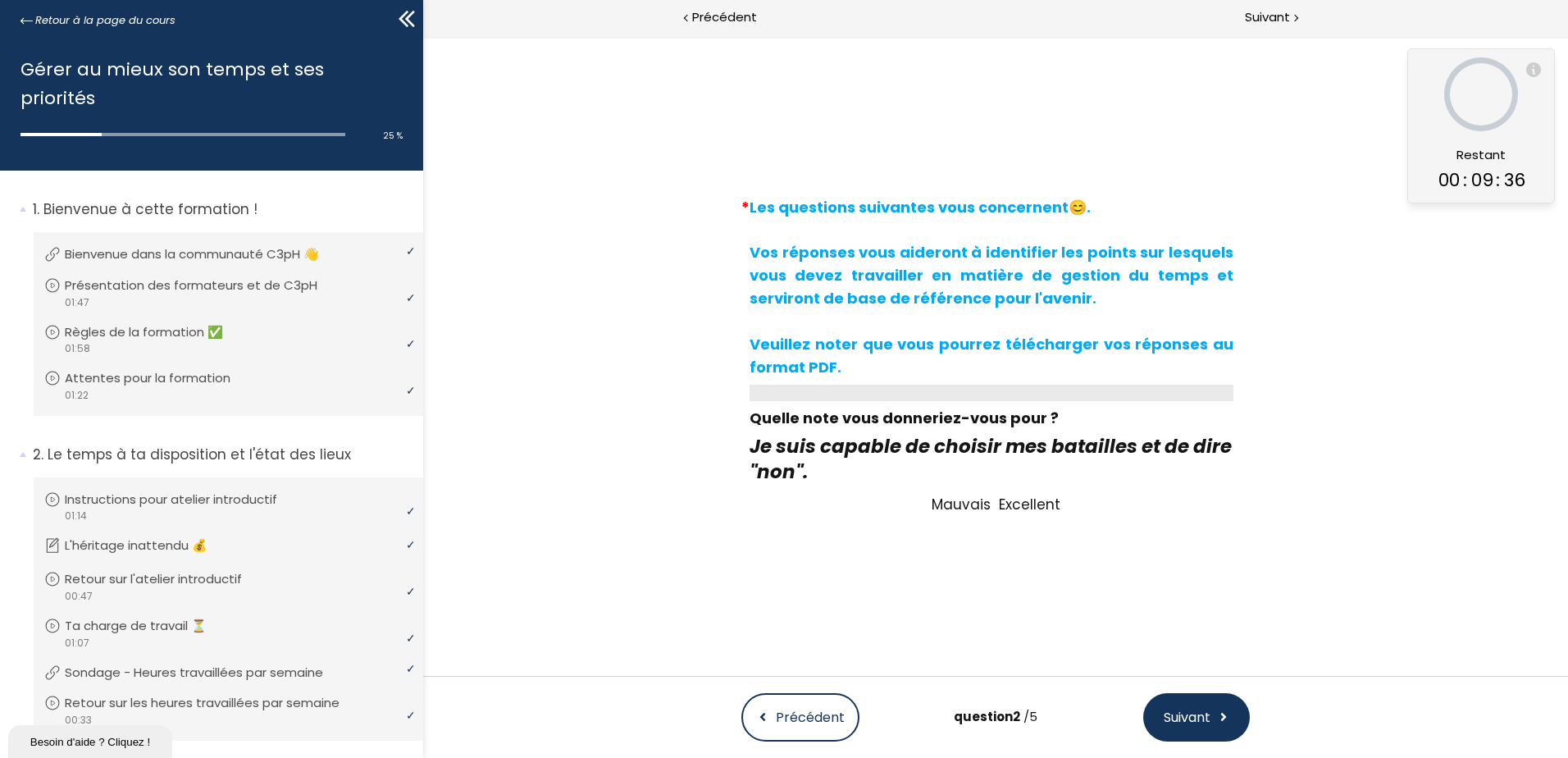
scroll to position [0, 0]
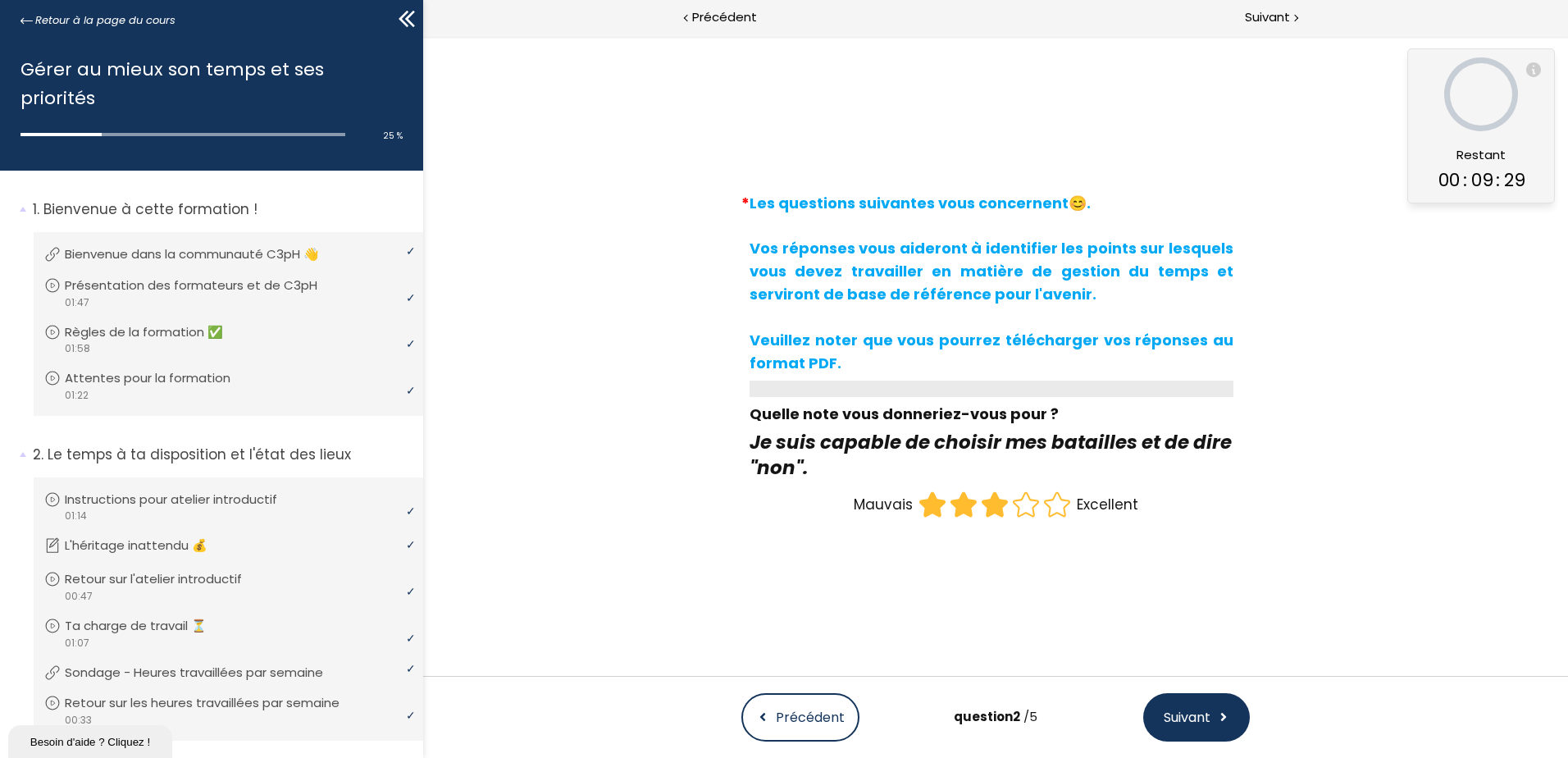
click at [1000, 500] on icon at bounding box center [994, 505] width 25 height 24
click at [979, 489] on input "radio" at bounding box center [979, 489] width 0 height 0
click at [1206, 711] on span "Suivant" at bounding box center [1187, 717] width 46 height 21
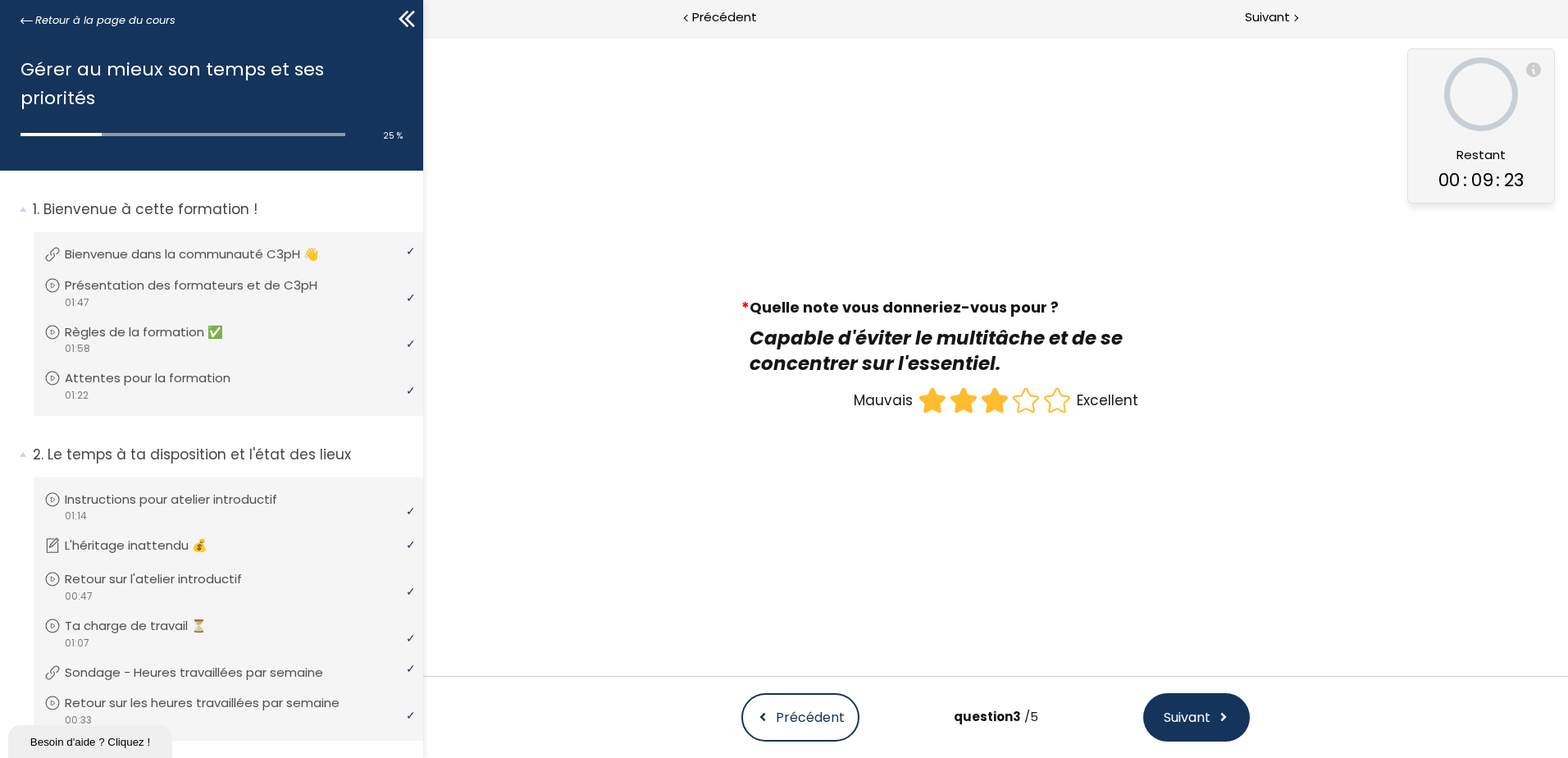
click at [987, 401] on icon at bounding box center [994, 399] width 25 height 24
click at [979, 384] on input "radio" at bounding box center [979, 384] width 0 height 0
click at [1223, 723] on span at bounding box center [1223, 717] width 13 height 21
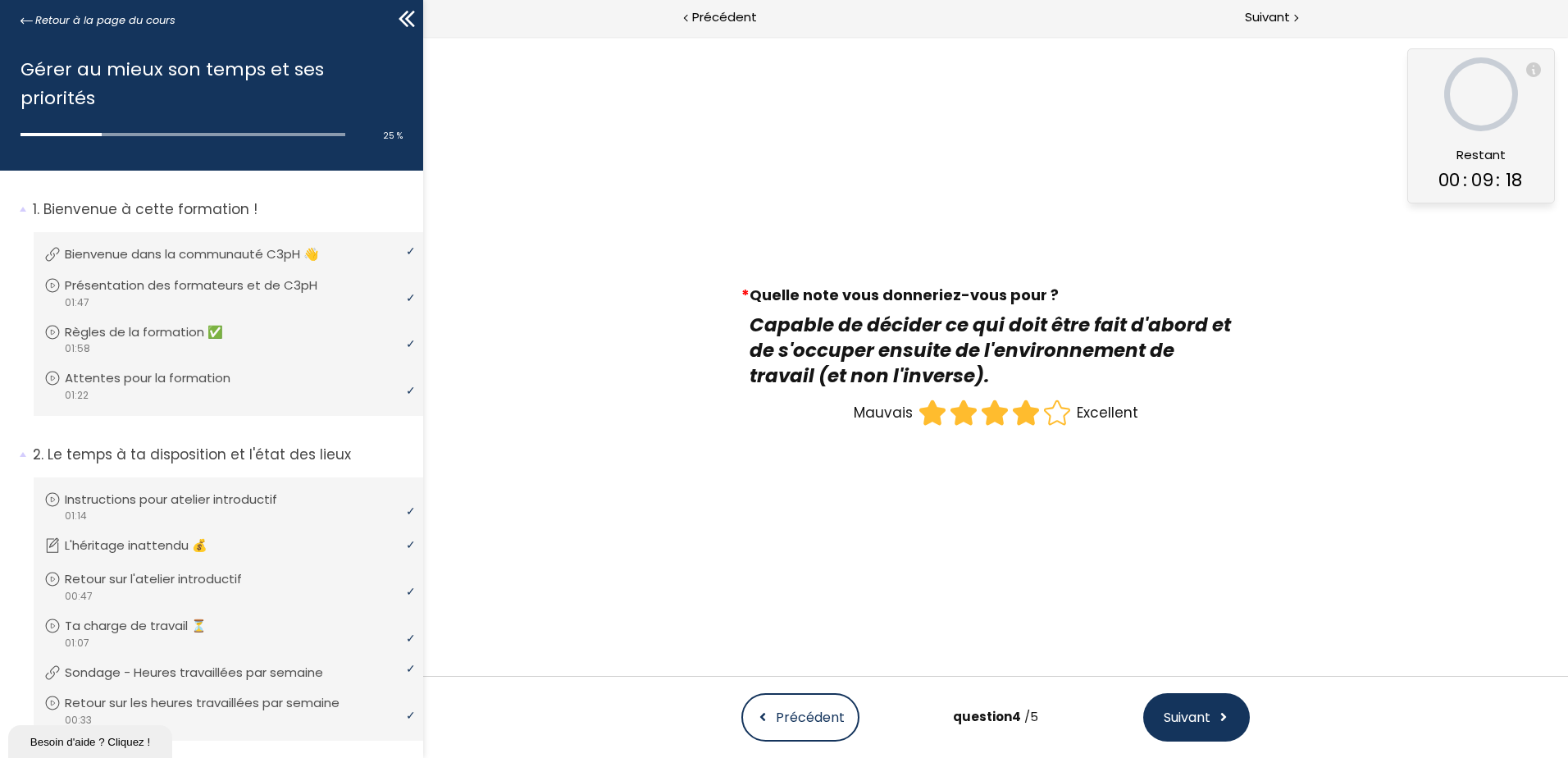
click at [1021, 416] on icon at bounding box center [1025, 413] width 25 height 24
click at [1011, 397] on input "radio" at bounding box center [1011, 397] width 0 height 0
click at [1203, 723] on span "Suivant" at bounding box center [1187, 717] width 46 height 21
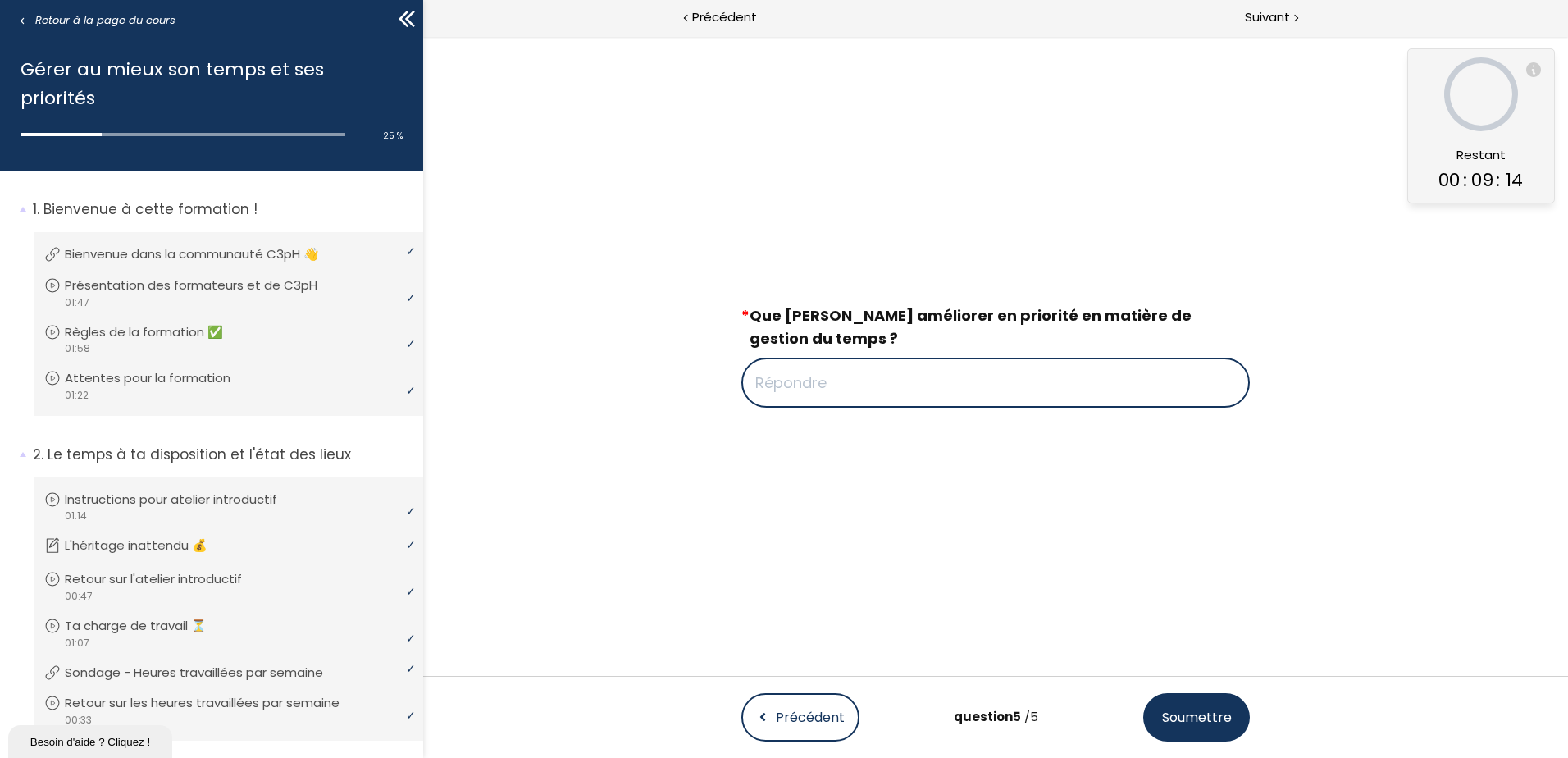
click at [850, 381] on input "text" at bounding box center [996, 383] width 509 height 50
type input "Mon organisation"
click at [1200, 709] on span "Soumettre" at bounding box center [1197, 717] width 70 height 21
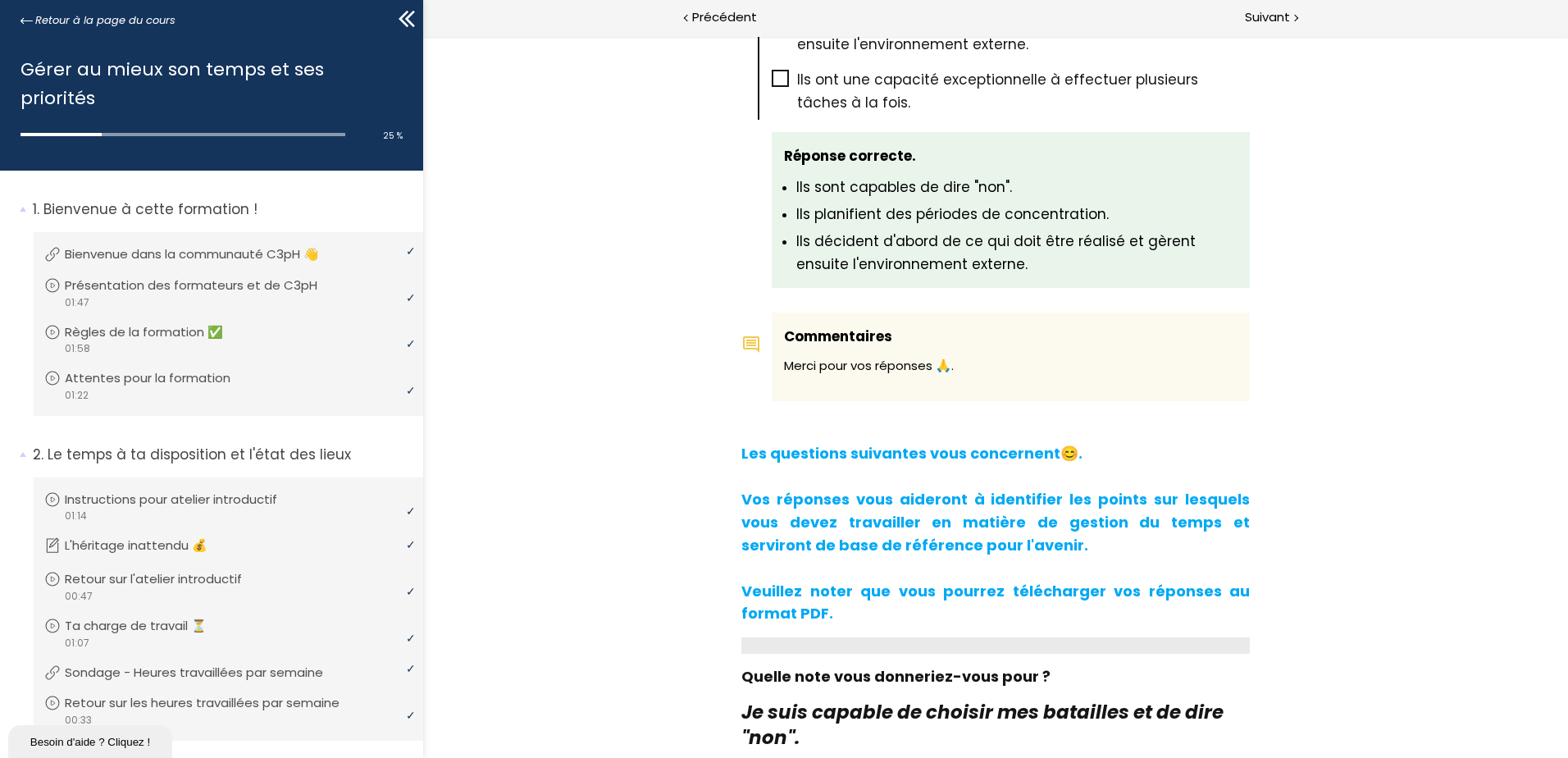
scroll to position [491, 0]
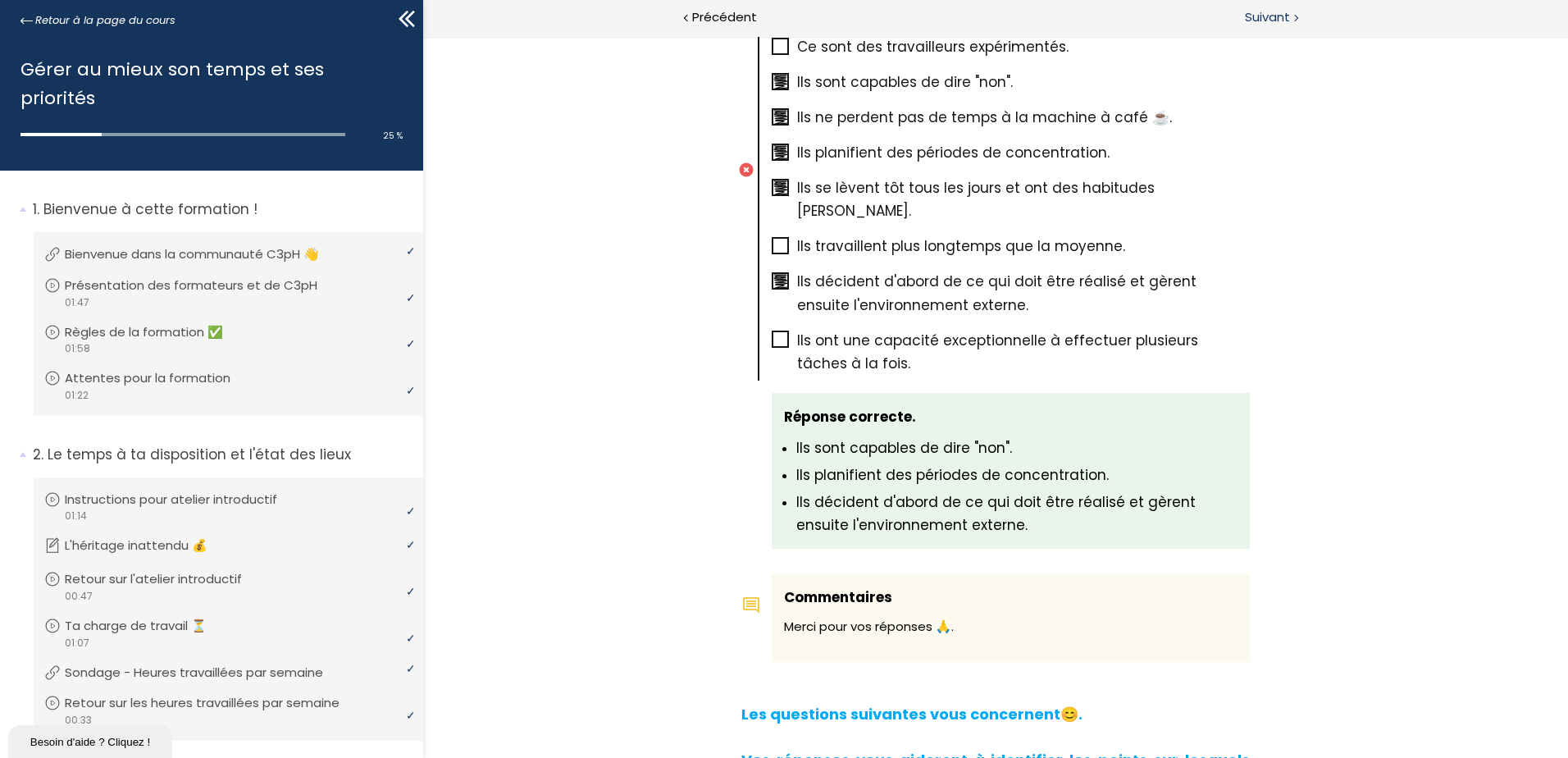
click at [1269, 22] on span "Suivant" at bounding box center [1267, 17] width 45 height 21
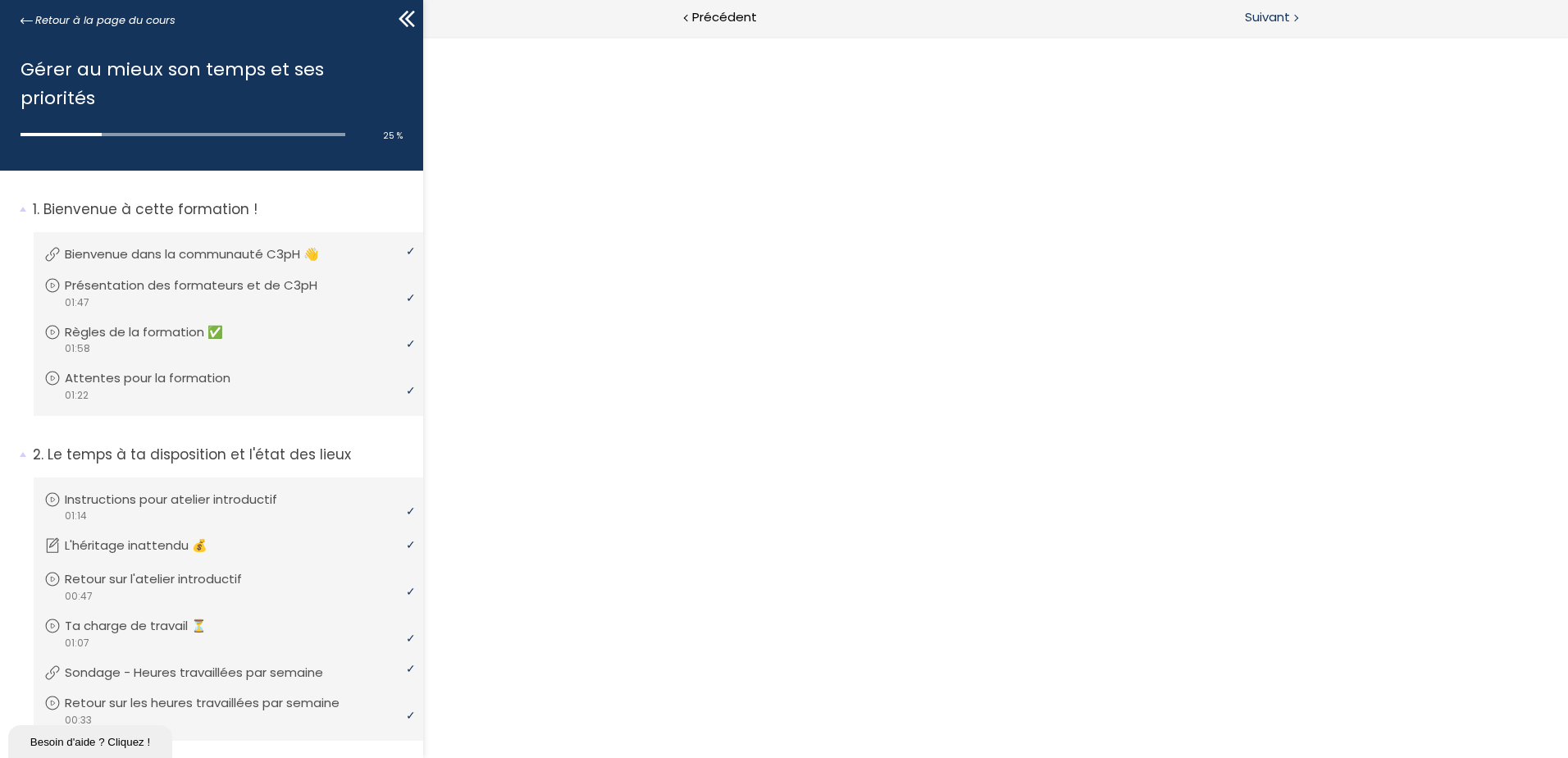
scroll to position [0, 0]
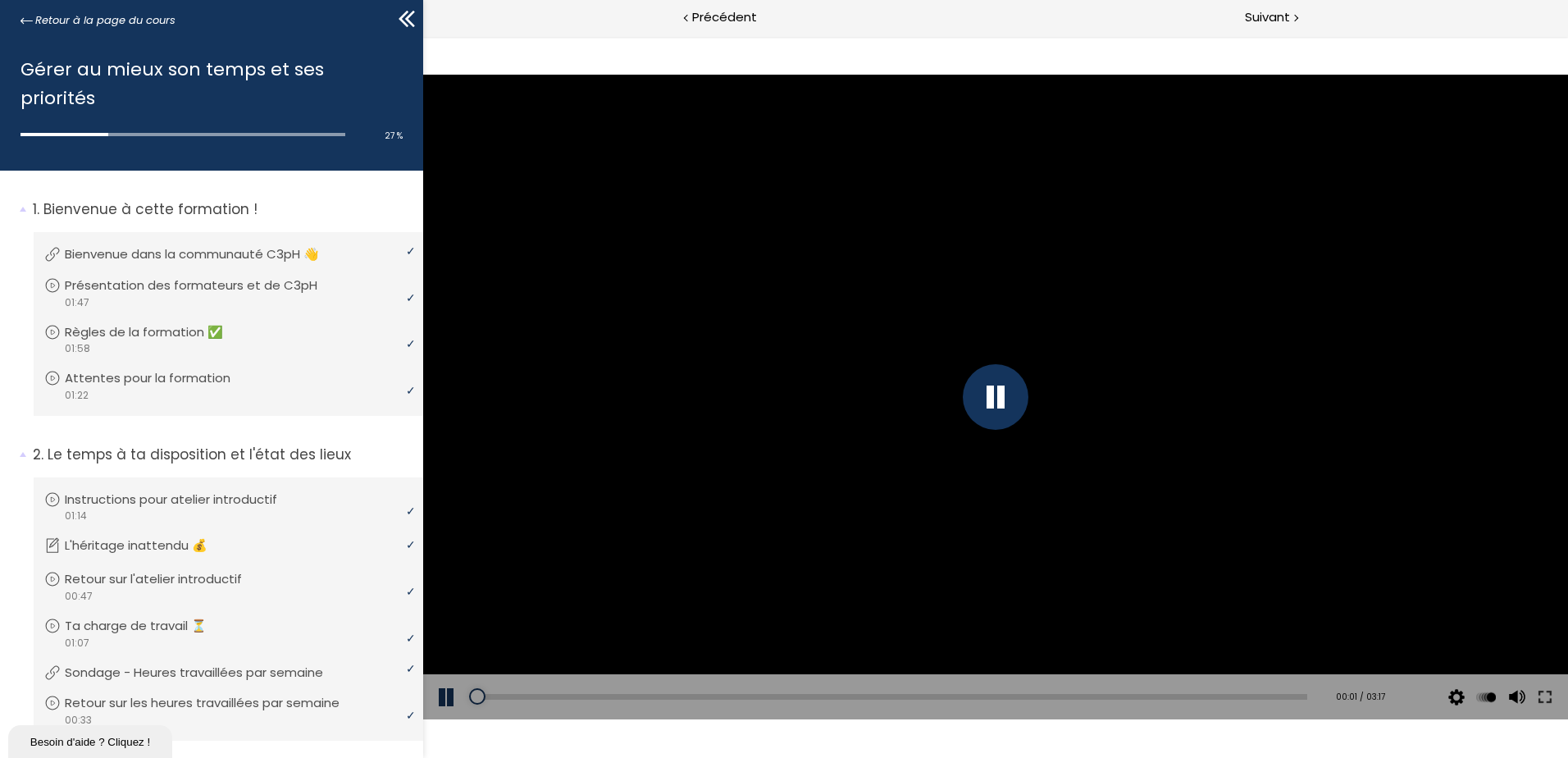
click at [1000, 393] on div at bounding box center [995, 397] width 65 height 65
click at [457, 695] on button at bounding box center [447, 697] width 49 height 46
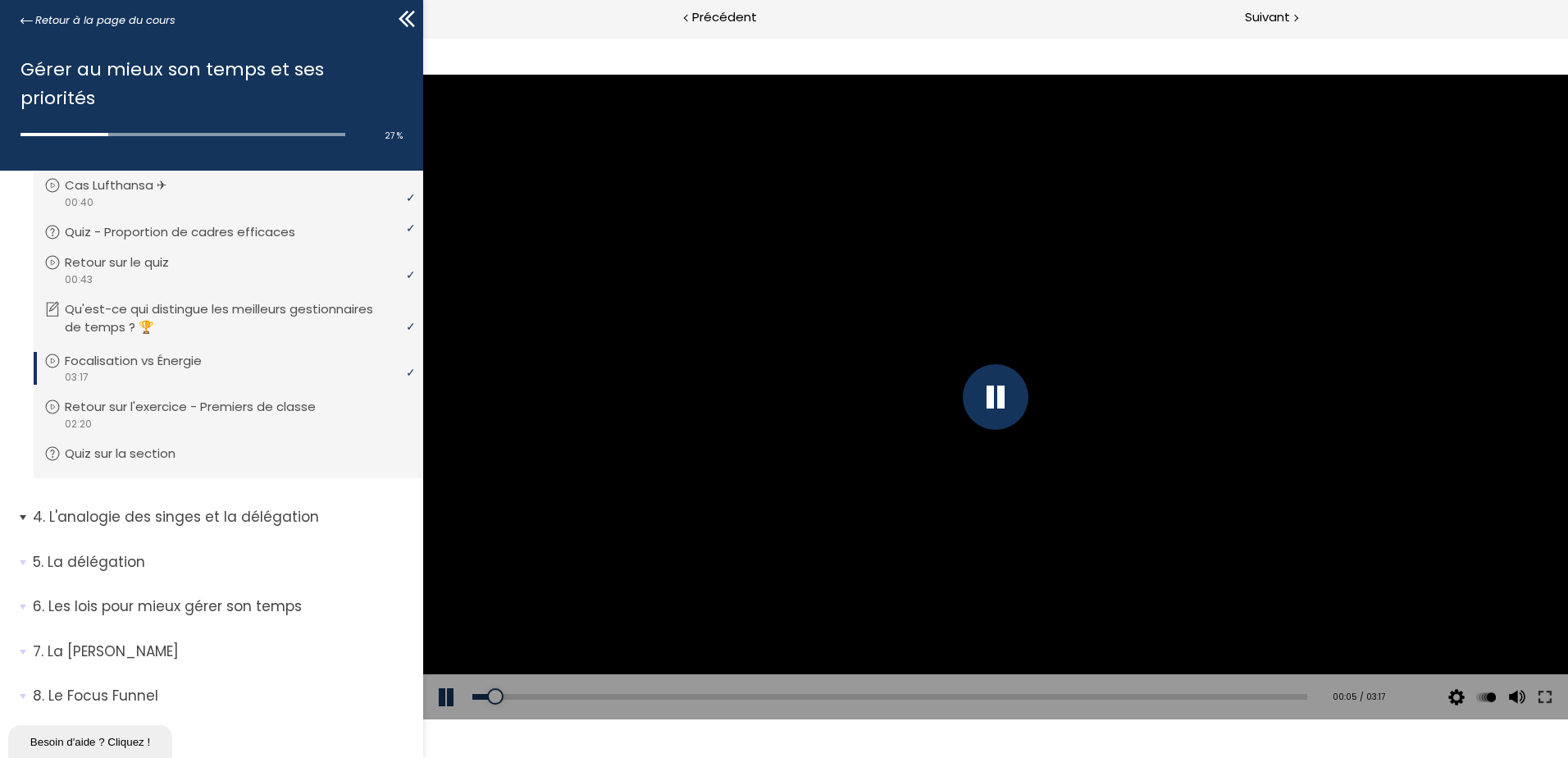
scroll to position [669, 0]
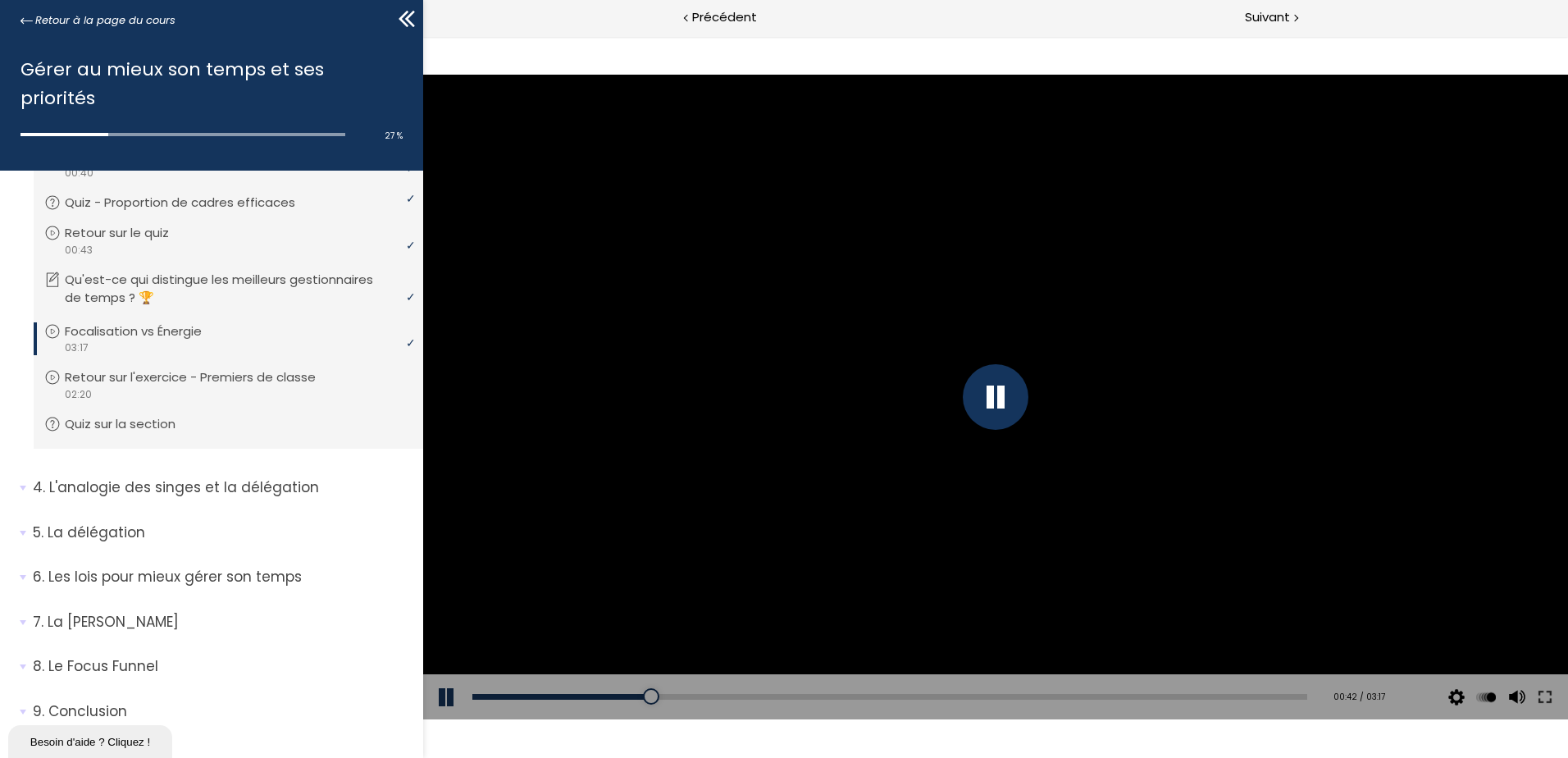
click at [990, 393] on div at bounding box center [995, 397] width 65 height 65
click at [451, 684] on button at bounding box center [447, 697] width 49 height 46
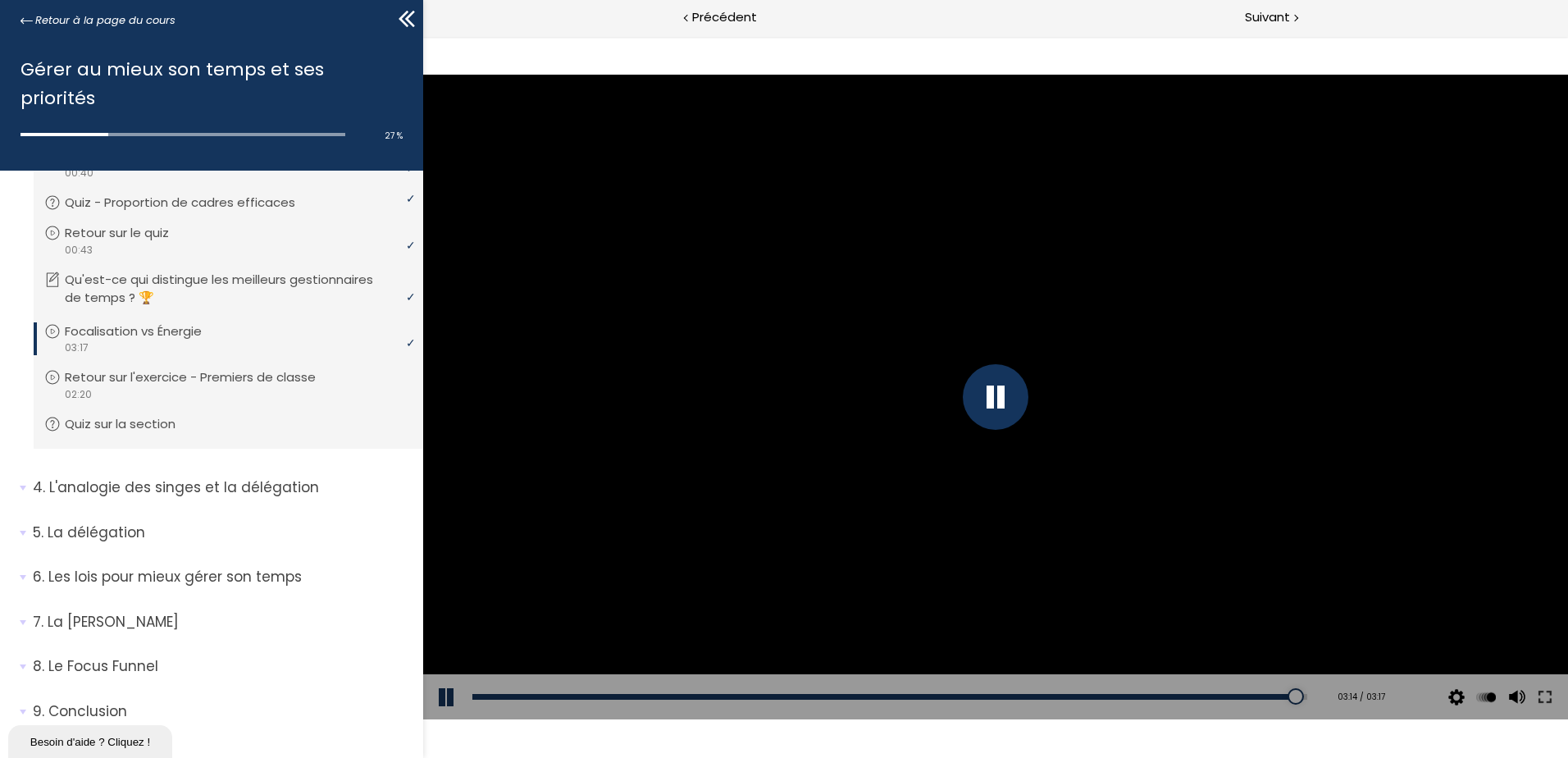
click at [438, 705] on button at bounding box center [447, 697] width 49 height 46
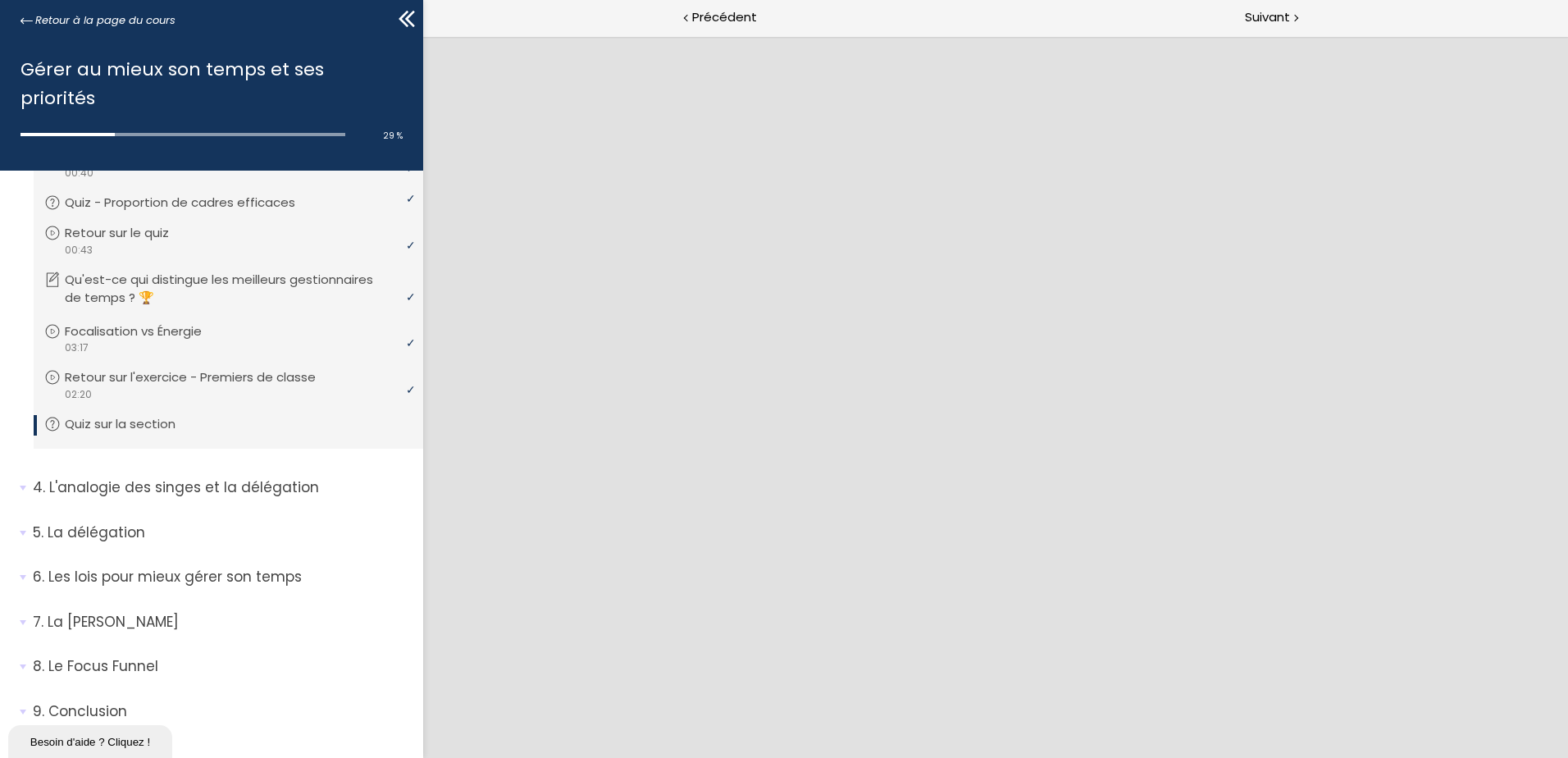
scroll to position [0, 0]
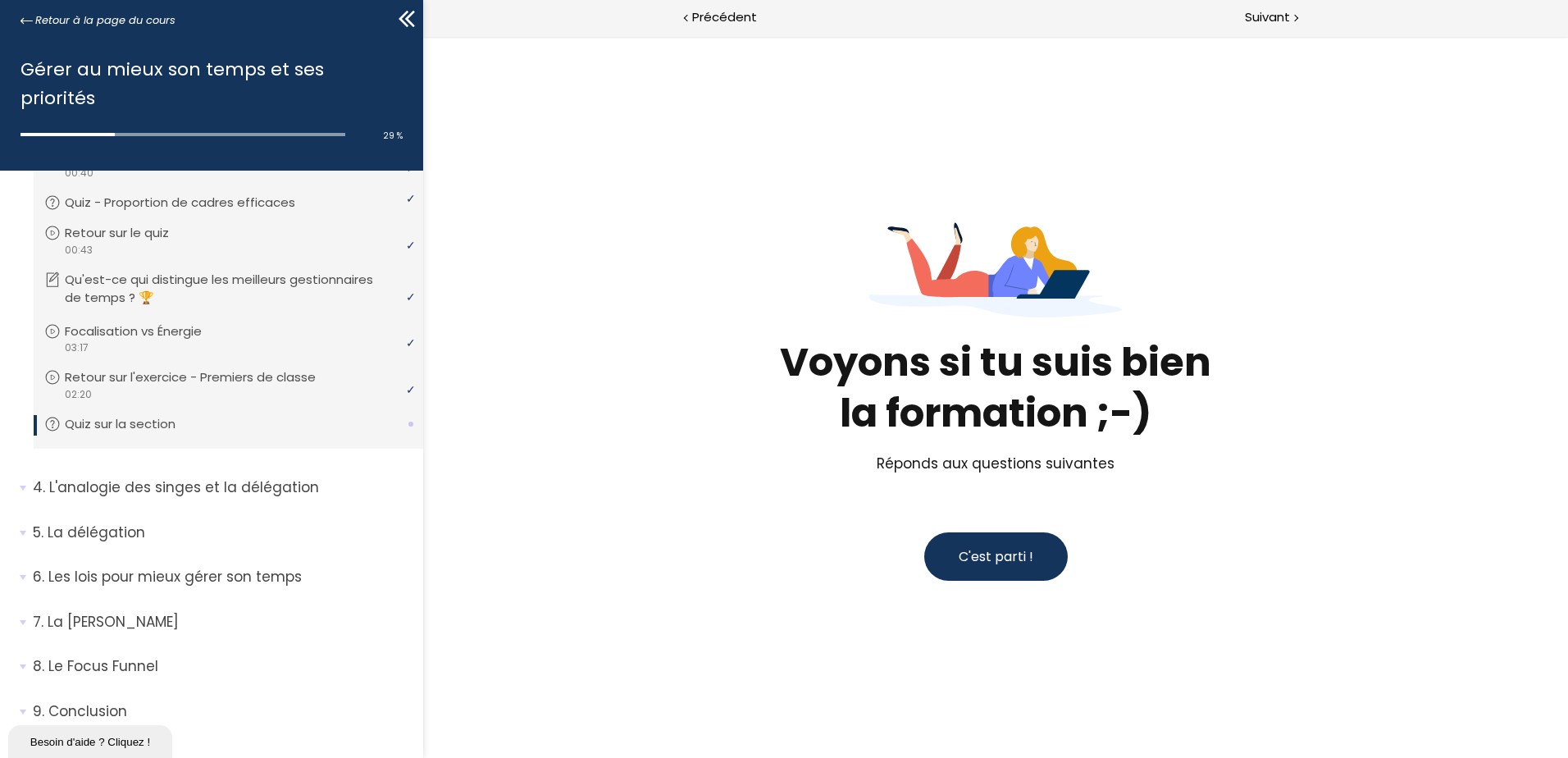
click at [1025, 564] on span "C'est parti !" at bounding box center [996, 556] width 75 height 19
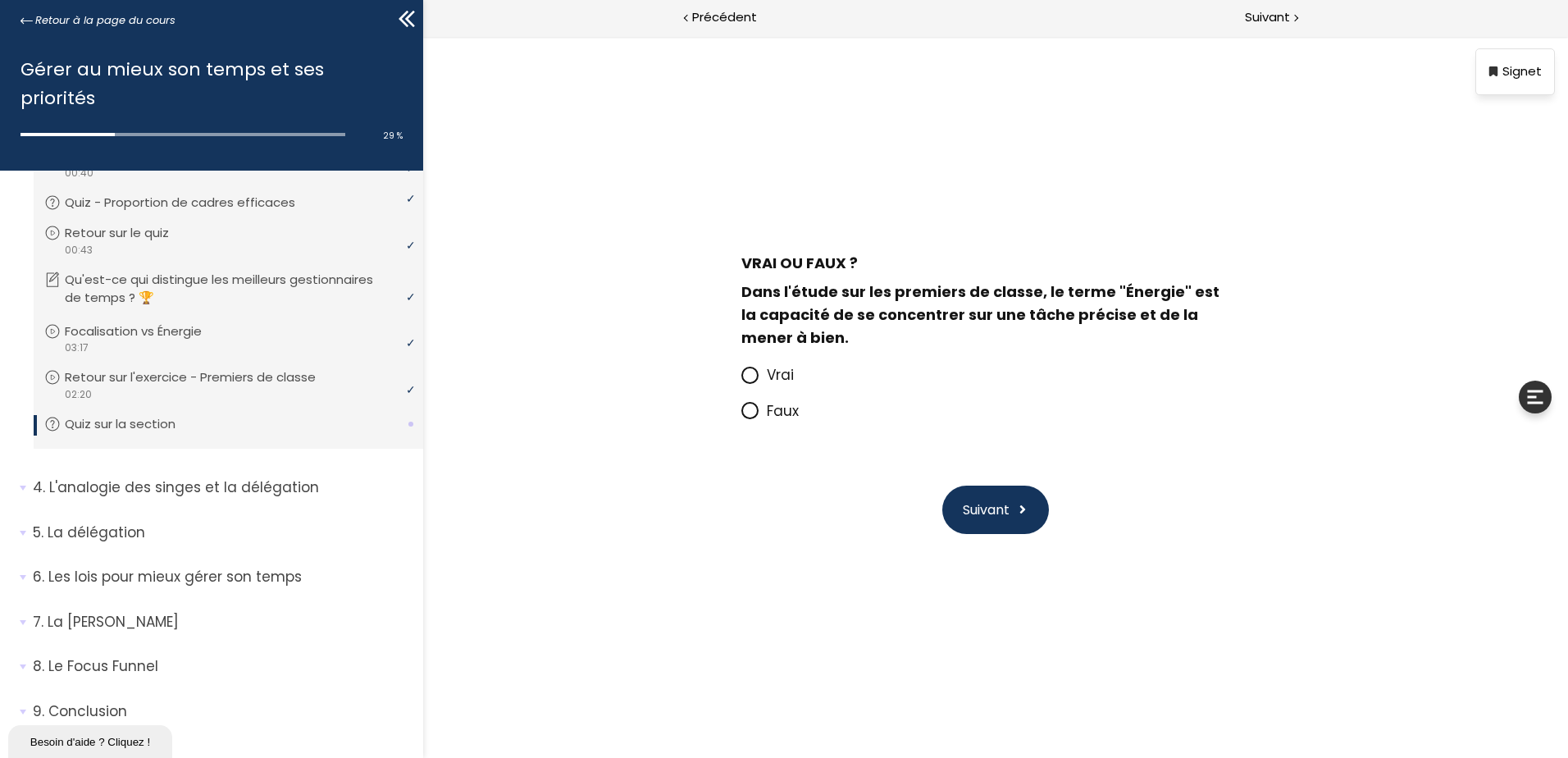
click at [772, 405] on span "Faux" at bounding box center [783, 411] width 32 height 20
click at [741, 416] on input "Faux" at bounding box center [741, 416] width 0 height 0
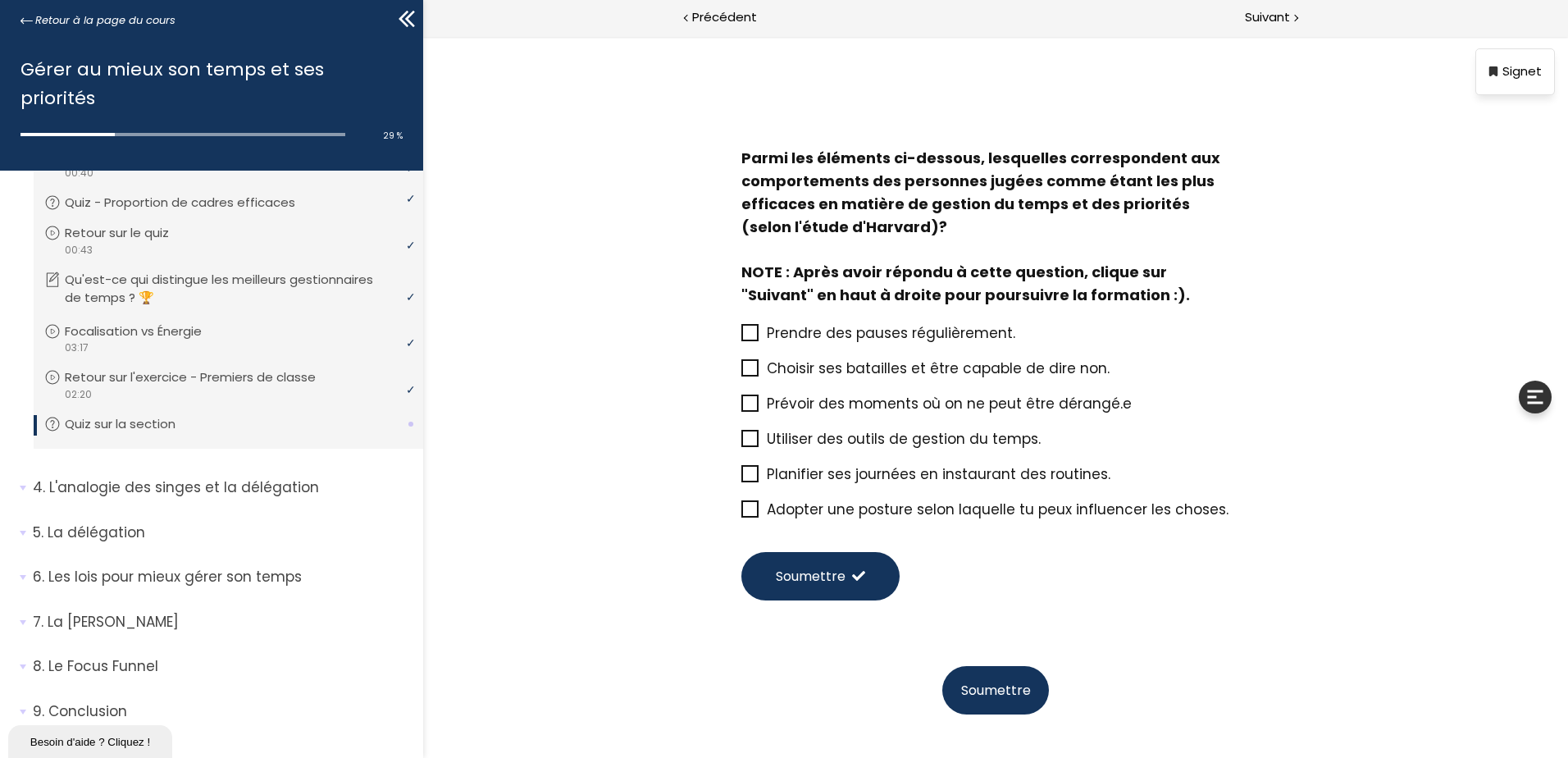
scroll to position [75, 0]
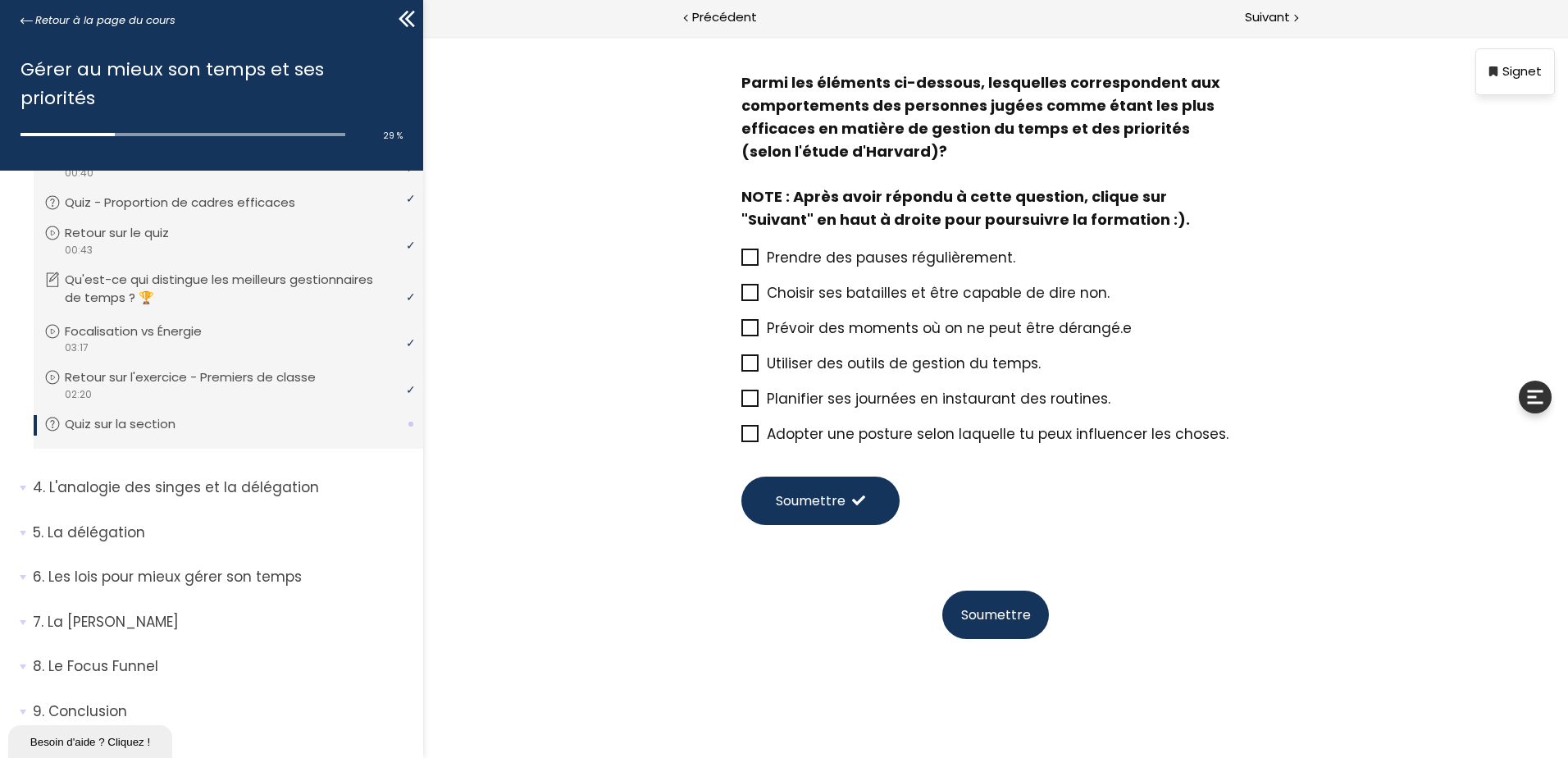
click at [889, 293] on span "Choisir ses batailles et être capable de dire non." at bounding box center [938, 293] width 343 height 20
click at [741, 297] on input "Choisir ses batailles et être capable de dire non." at bounding box center [741, 297] width 0 height 0
click at [867, 329] on span "Prévoir des moments où on ne peut être dérangé.e" at bounding box center [949, 328] width 364 height 20
click at [741, 333] on input "Prévoir des moments où on ne peut être dérangé.e" at bounding box center [741, 333] width 0 height 0
click at [882, 431] on span "Adopter une posture selon laquelle tu peux influencer les choses." at bounding box center [997, 434] width 461 height 20
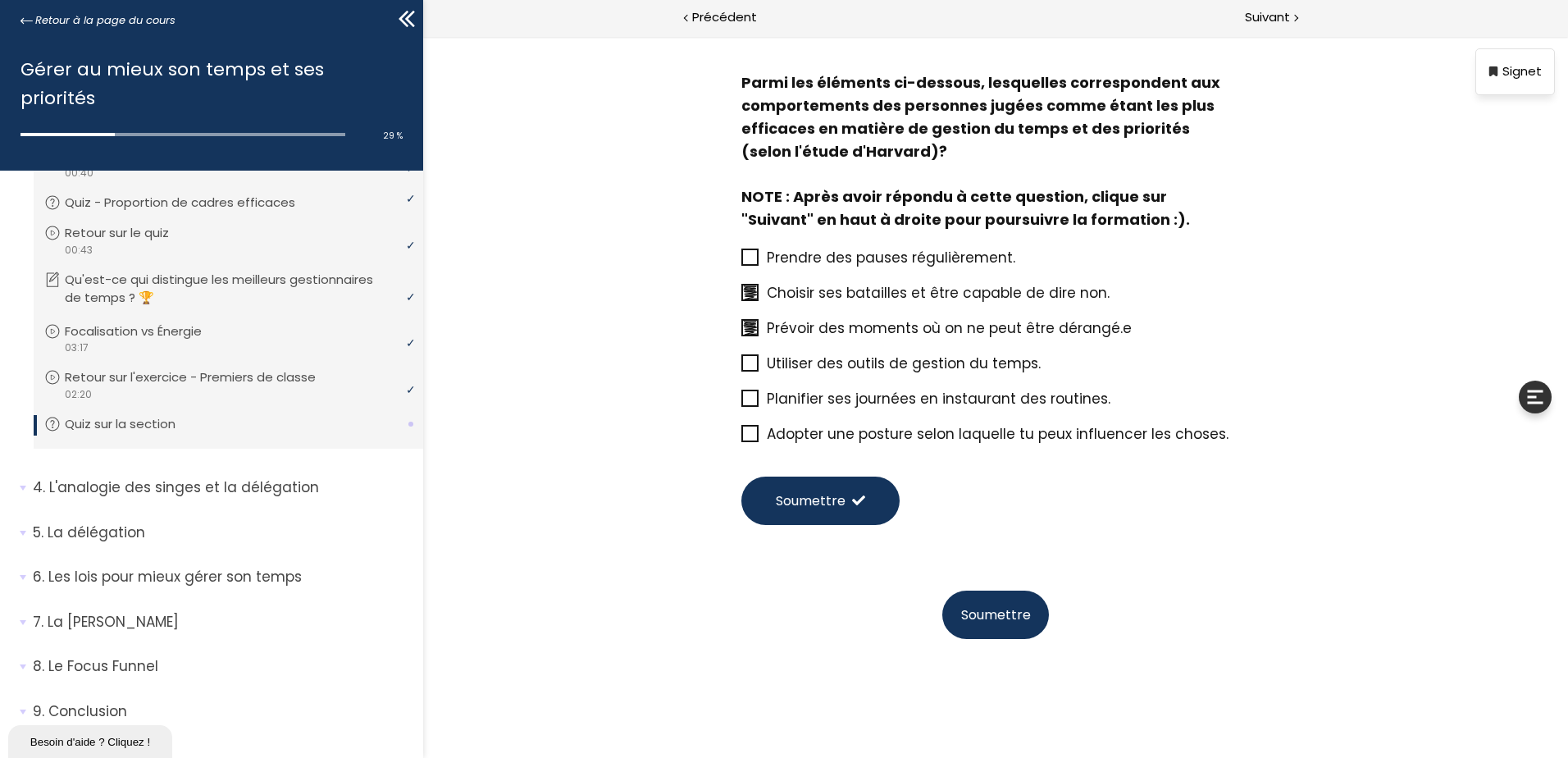
click at [741, 439] on input "Adopter une posture selon laquelle tu peux influencer les choses." at bounding box center [741, 439] width 0 height 0
click at [991, 611] on span "Soumettre" at bounding box center [996, 615] width 70 height 21
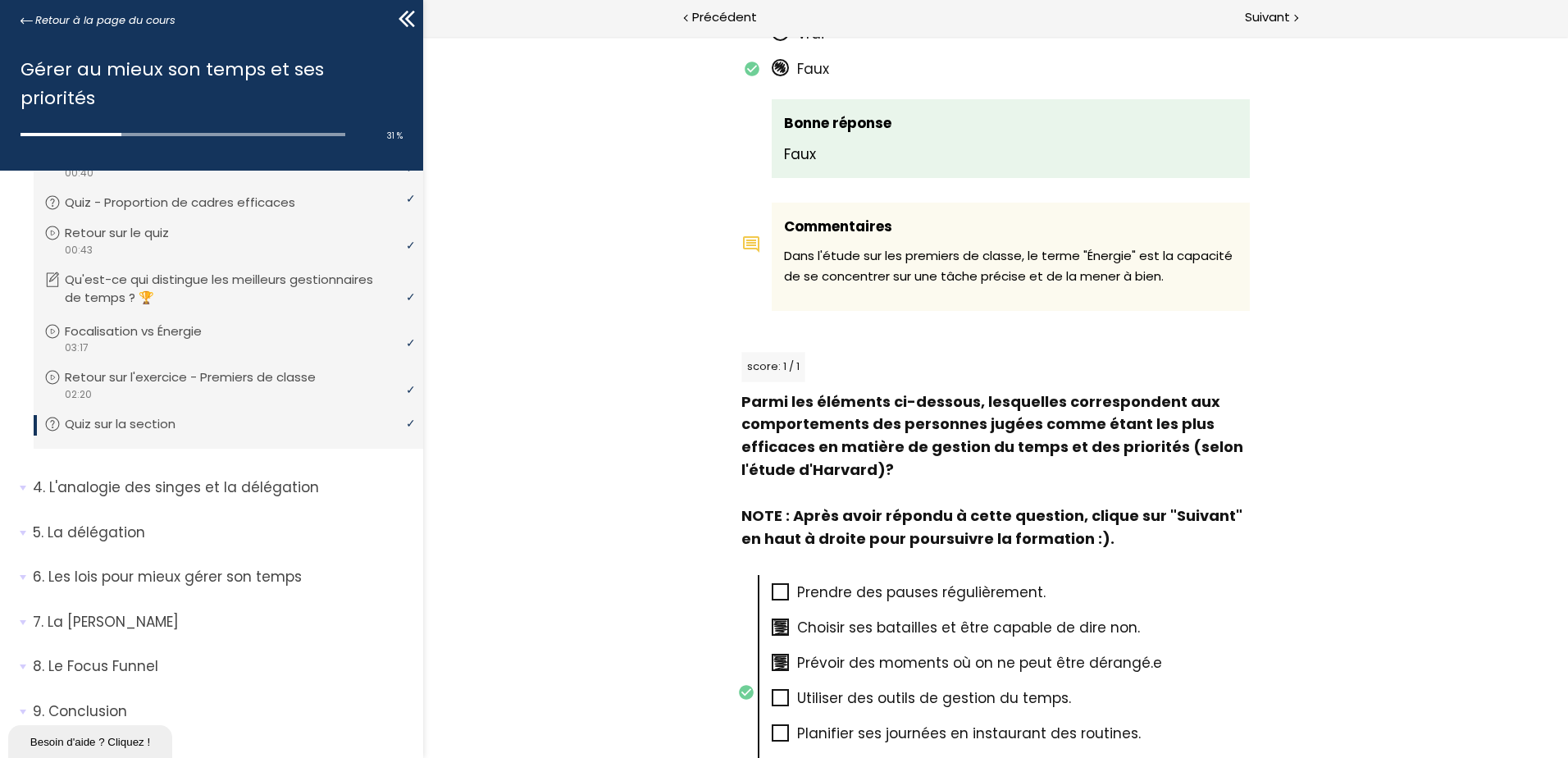
scroll to position [328, 0]
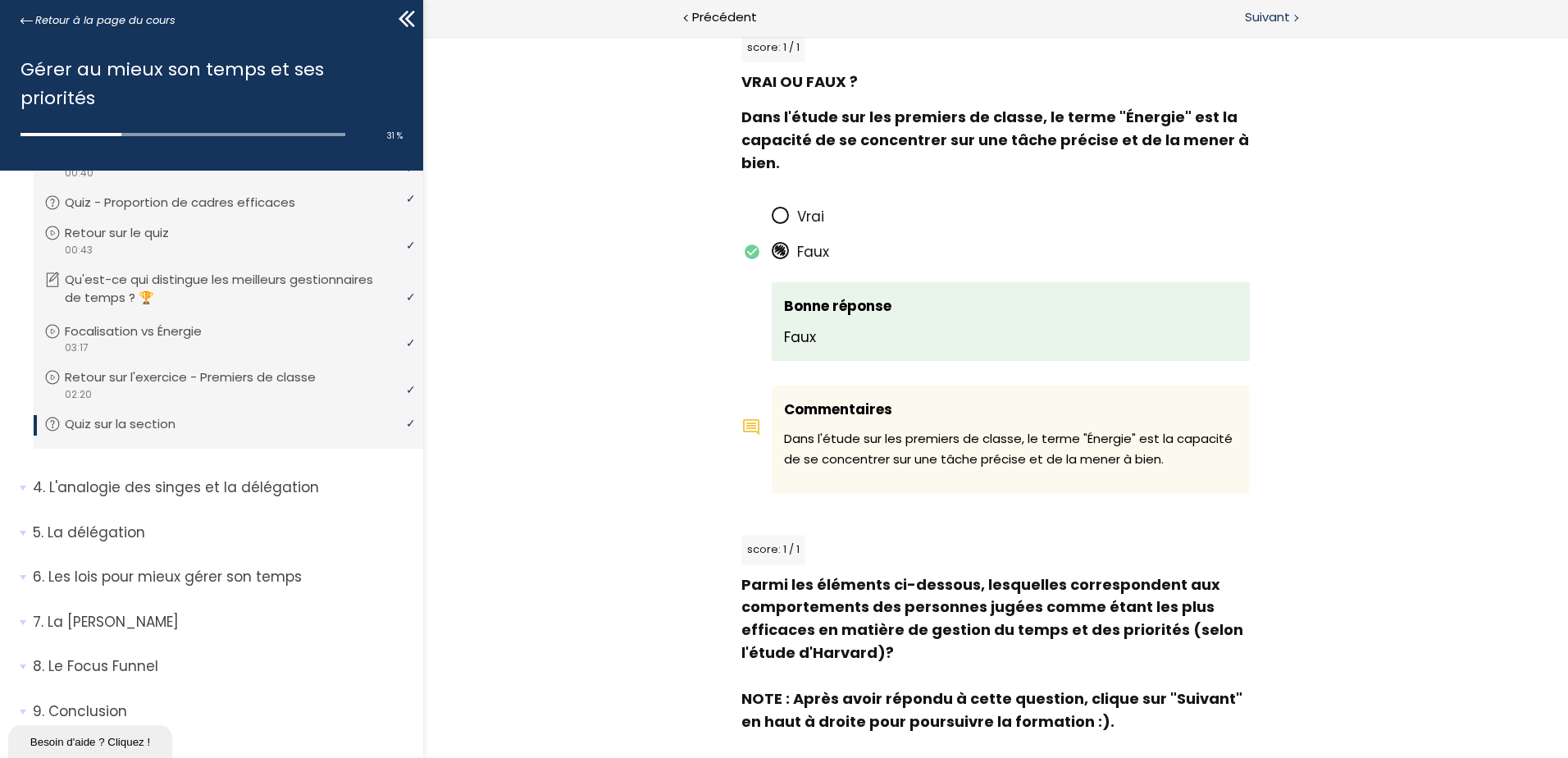
click at [1277, 14] on span "Suivant" at bounding box center [1267, 17] width 45 height 21
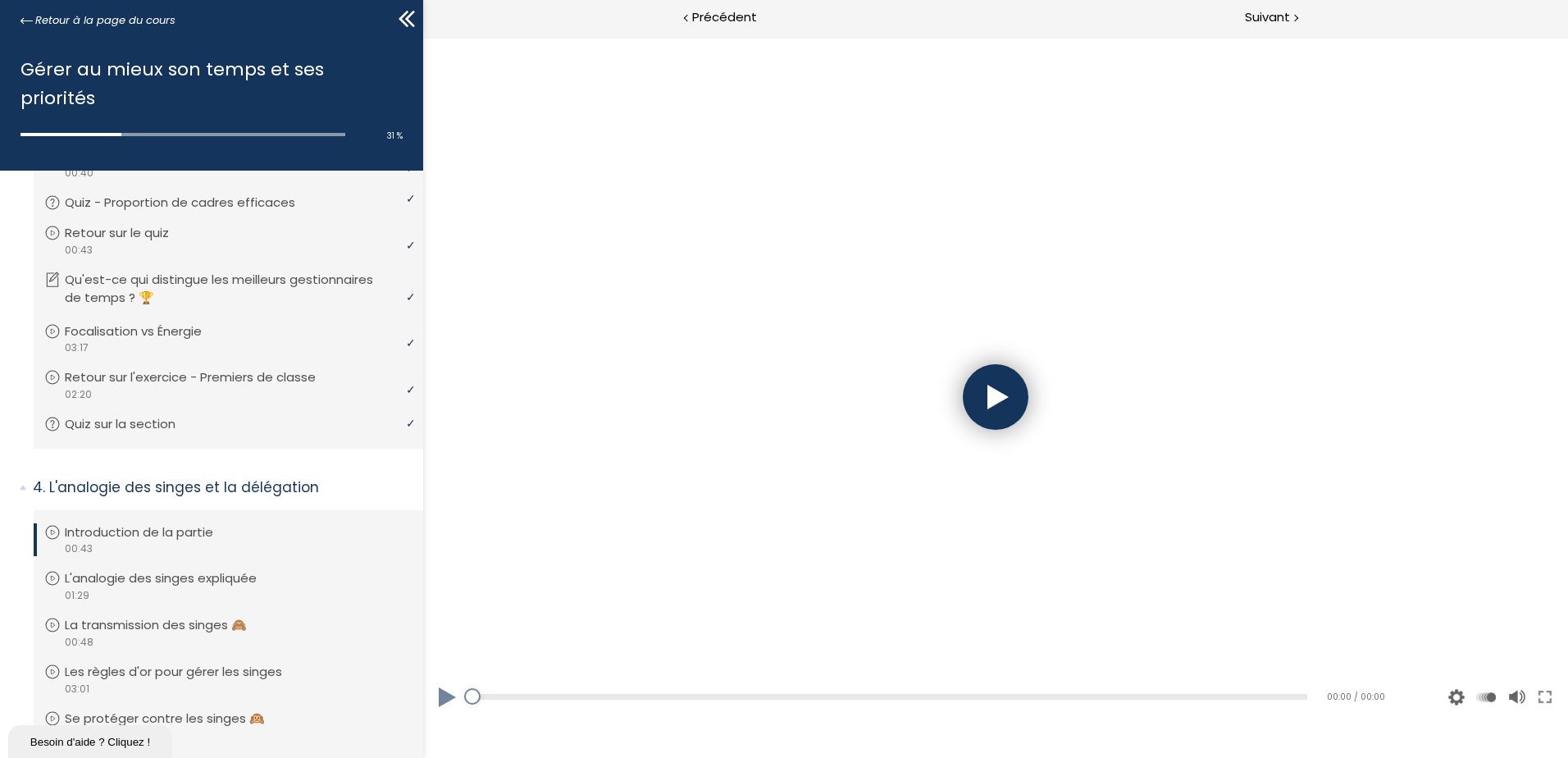
scroll to position [0, 0]
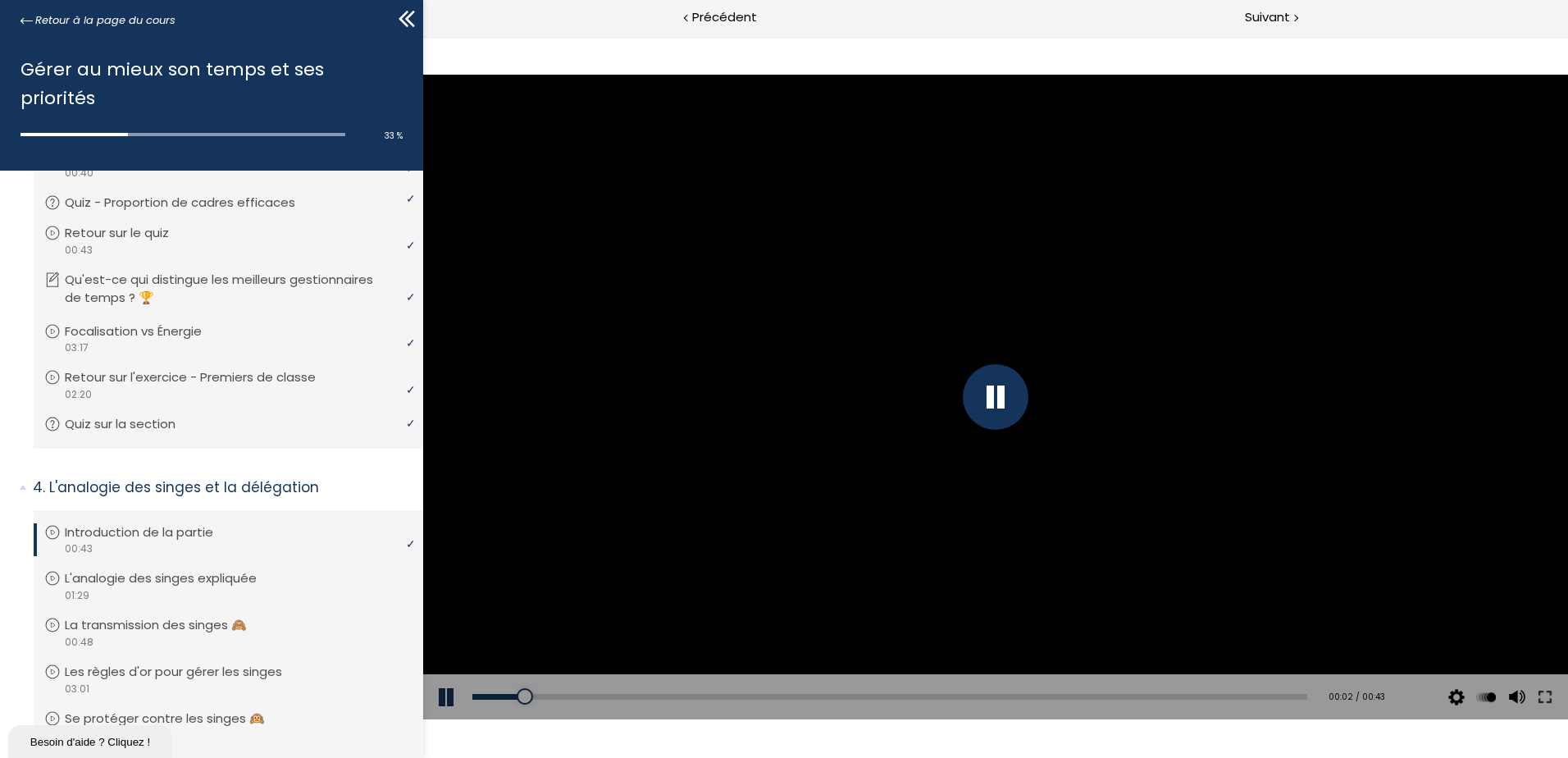
click at [1010, 389] on div at bounding box center [995, 397] width 65 height 65
